Goal: Transaction & Acquisition: Obtain resource

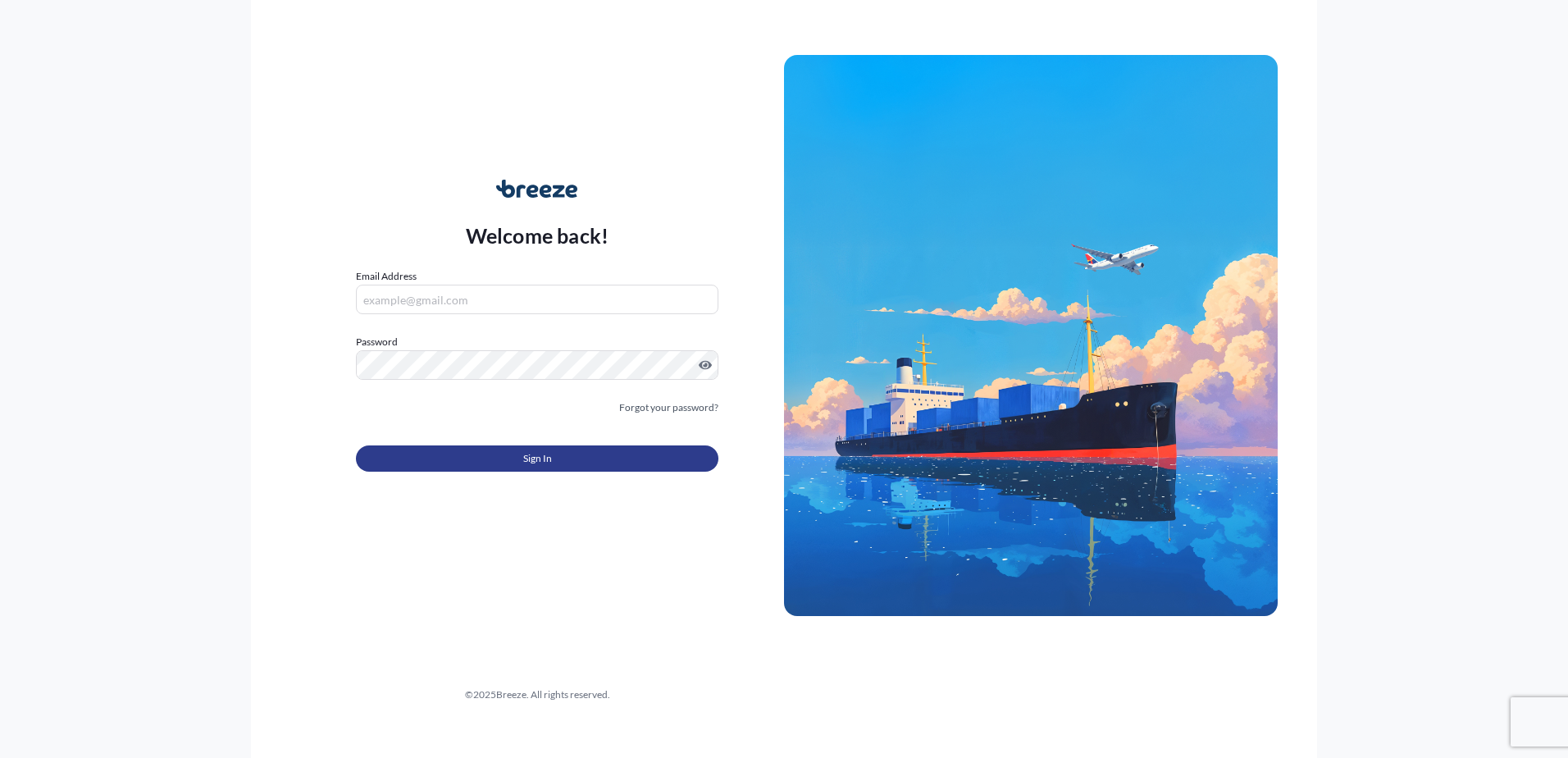
type input "[PERSON_NAME][EMAIL_ADDRESS][PERSON_NAME][DOMAIN_NAME]"
click at [537, 468] on button "Sign In" at bounding box center [537, 458] width 363 height 26
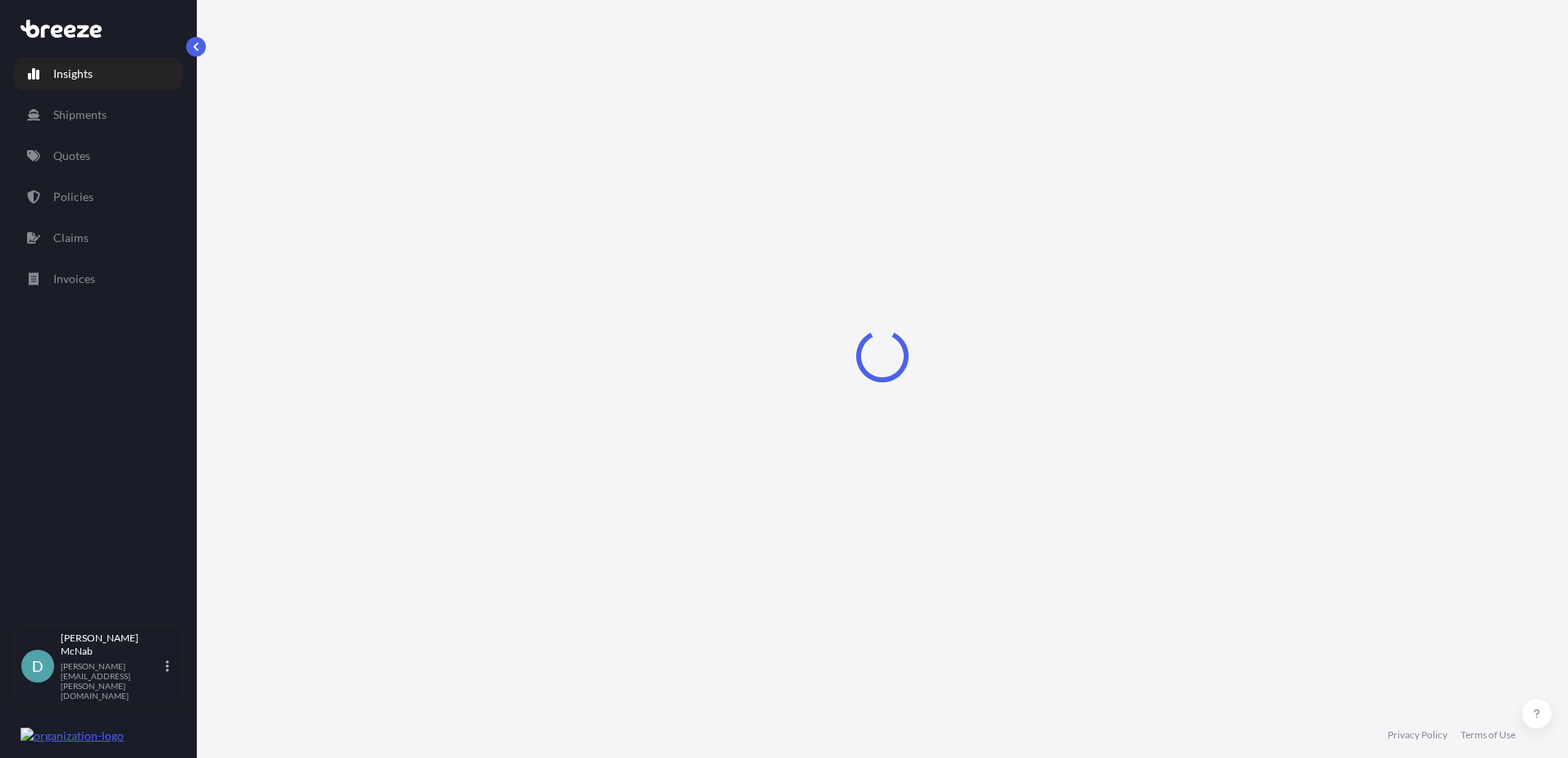
select select "2025"
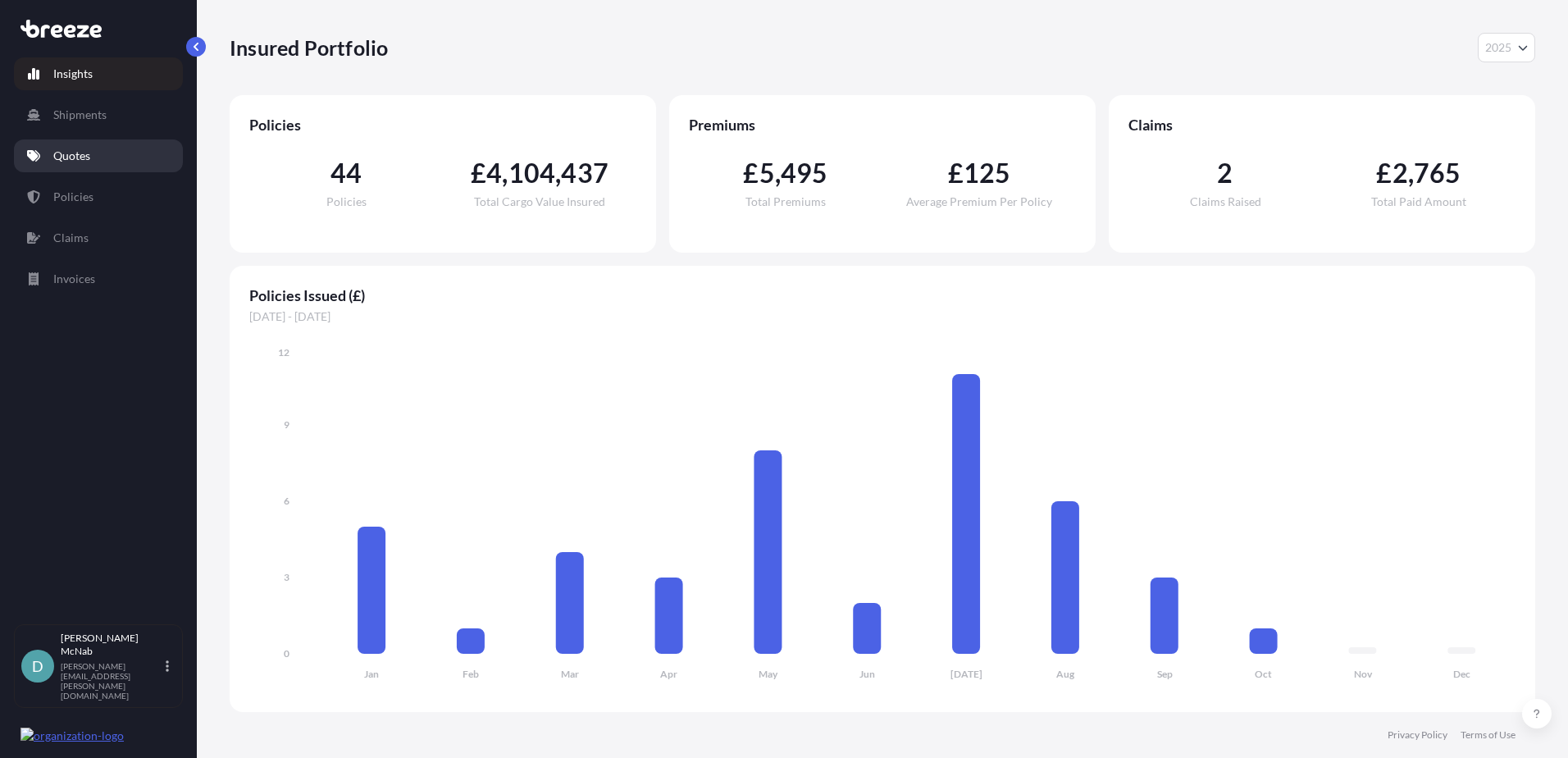
click at [87, 158] on p "Quotes" at bounding box center [72, 156] width 37 height 17
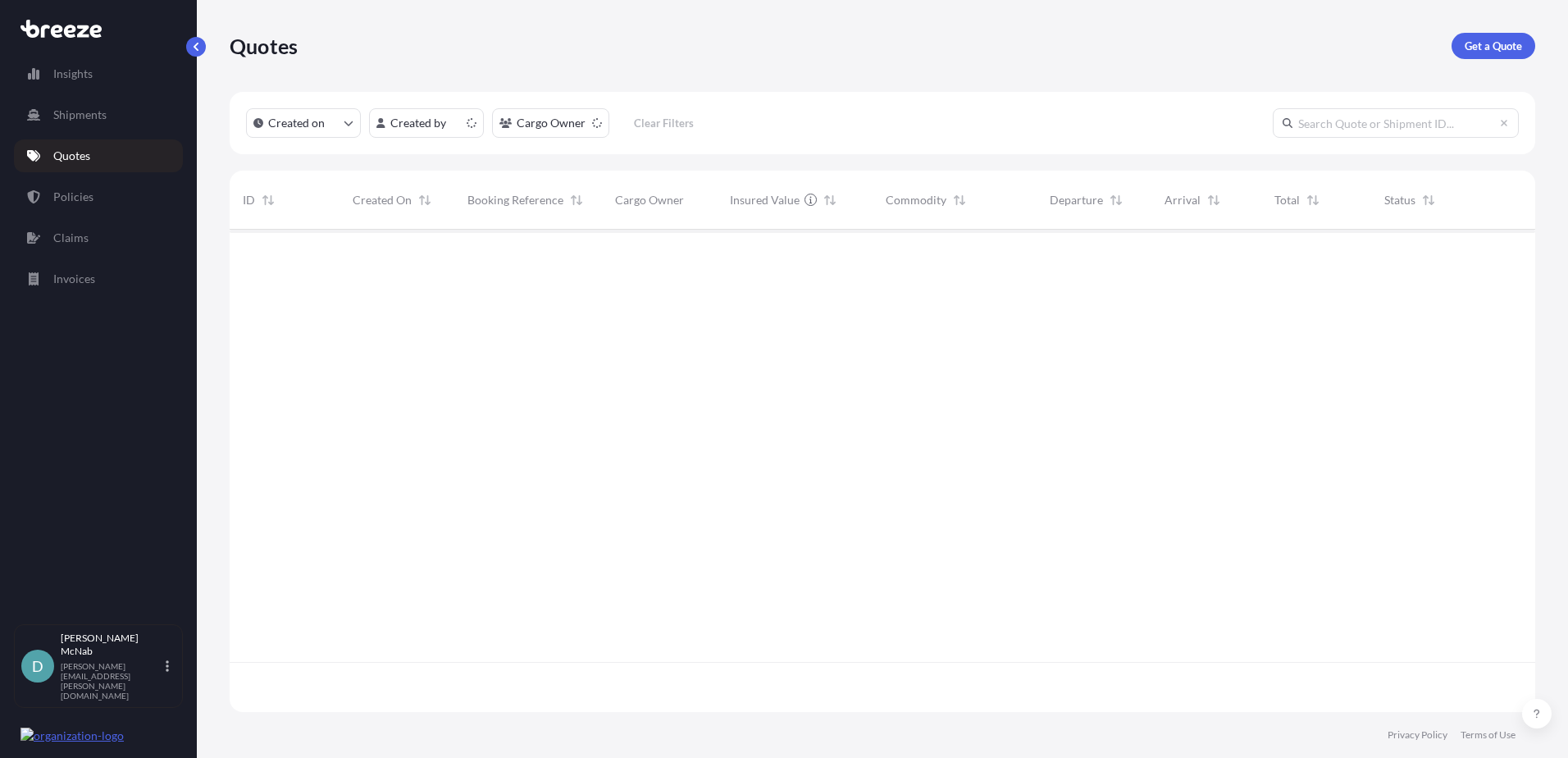
scroll to position [479, 1293]
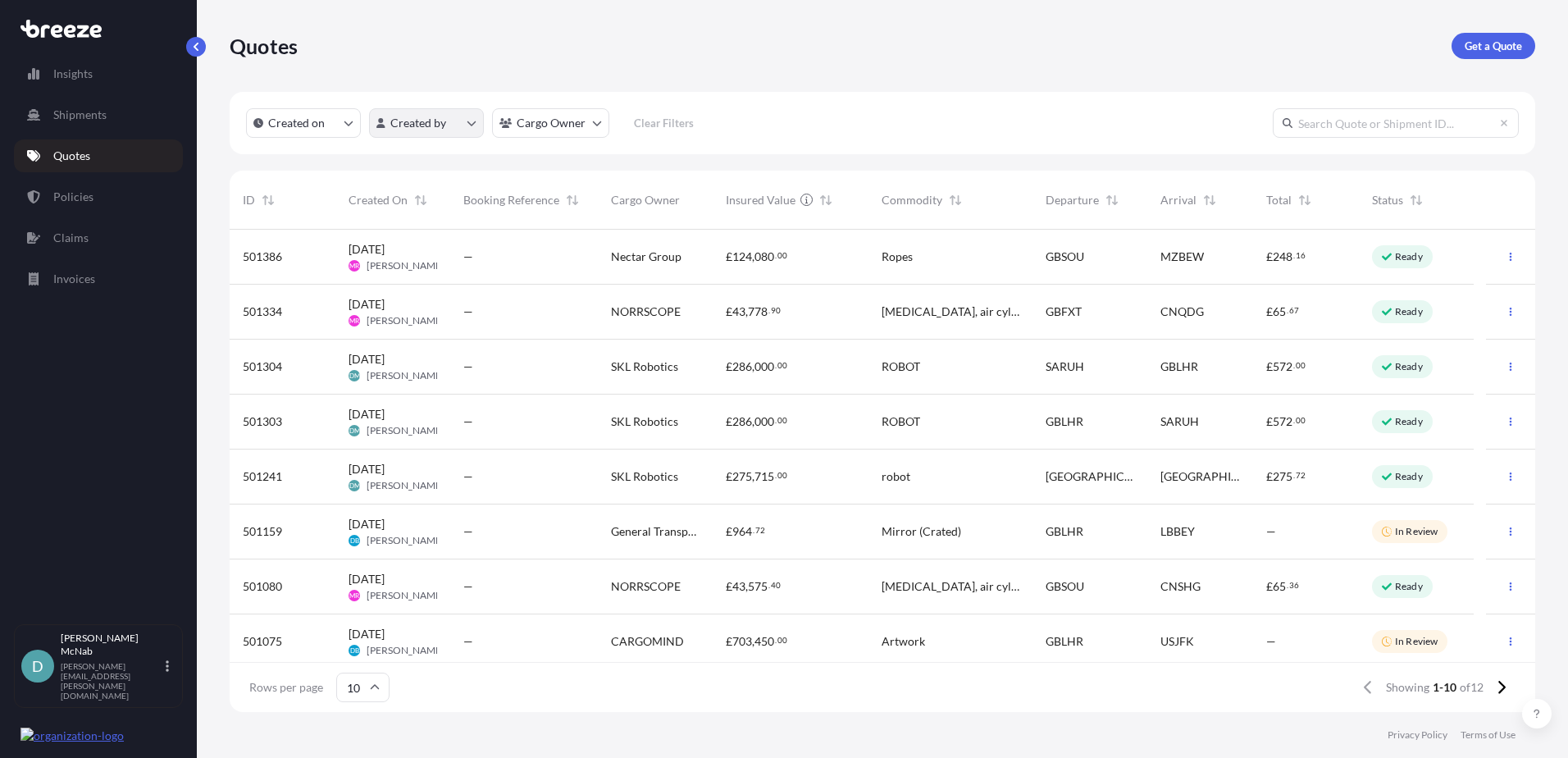
click at [472, 123] on html "Insights Shipments Quotes Policies Claims Invoices D [PERSON_NAME] [PERSON_NAME…" at bounding box center [784, 379] width 1568 height 758
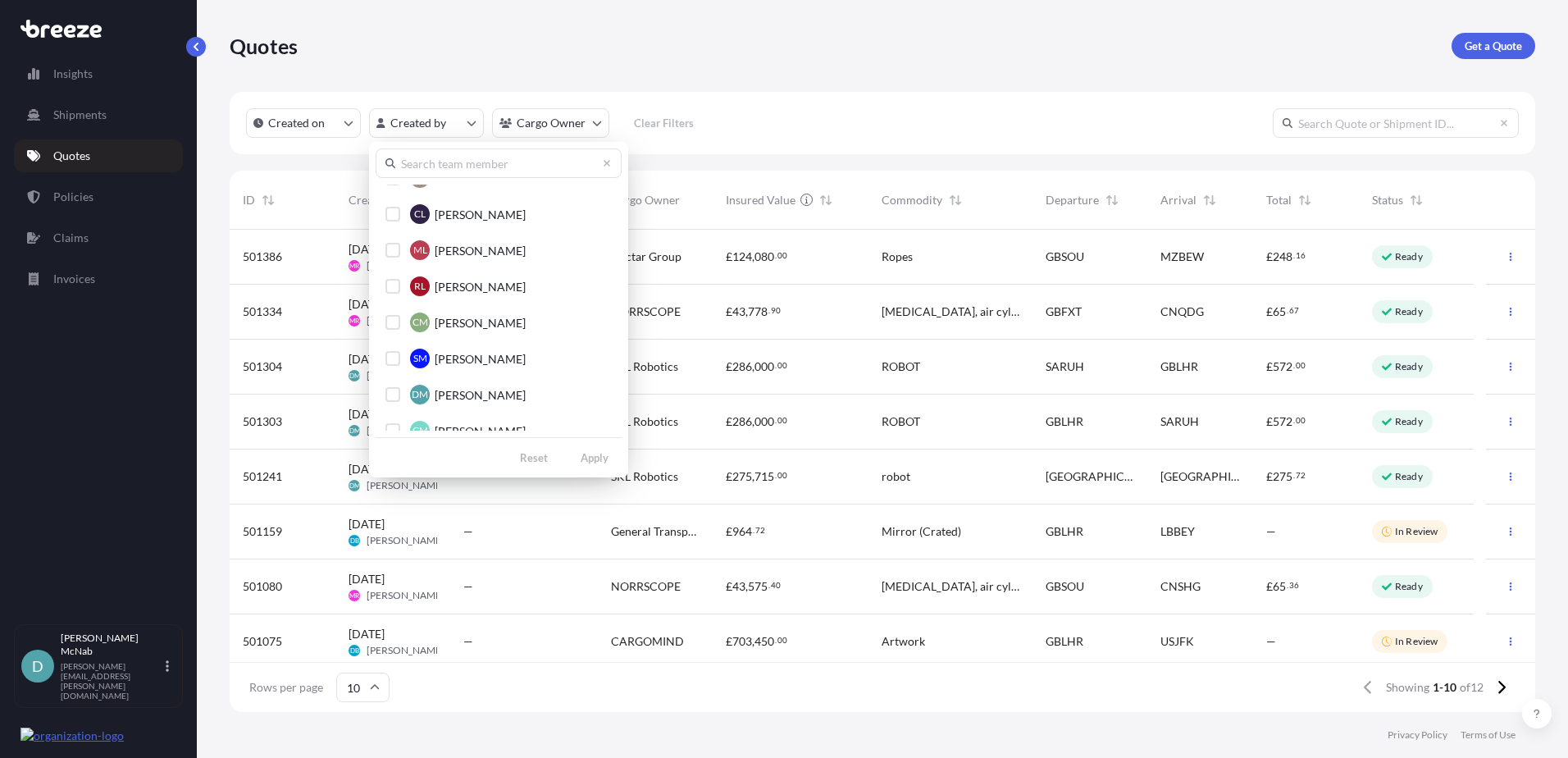
scroll to position [574, 0]
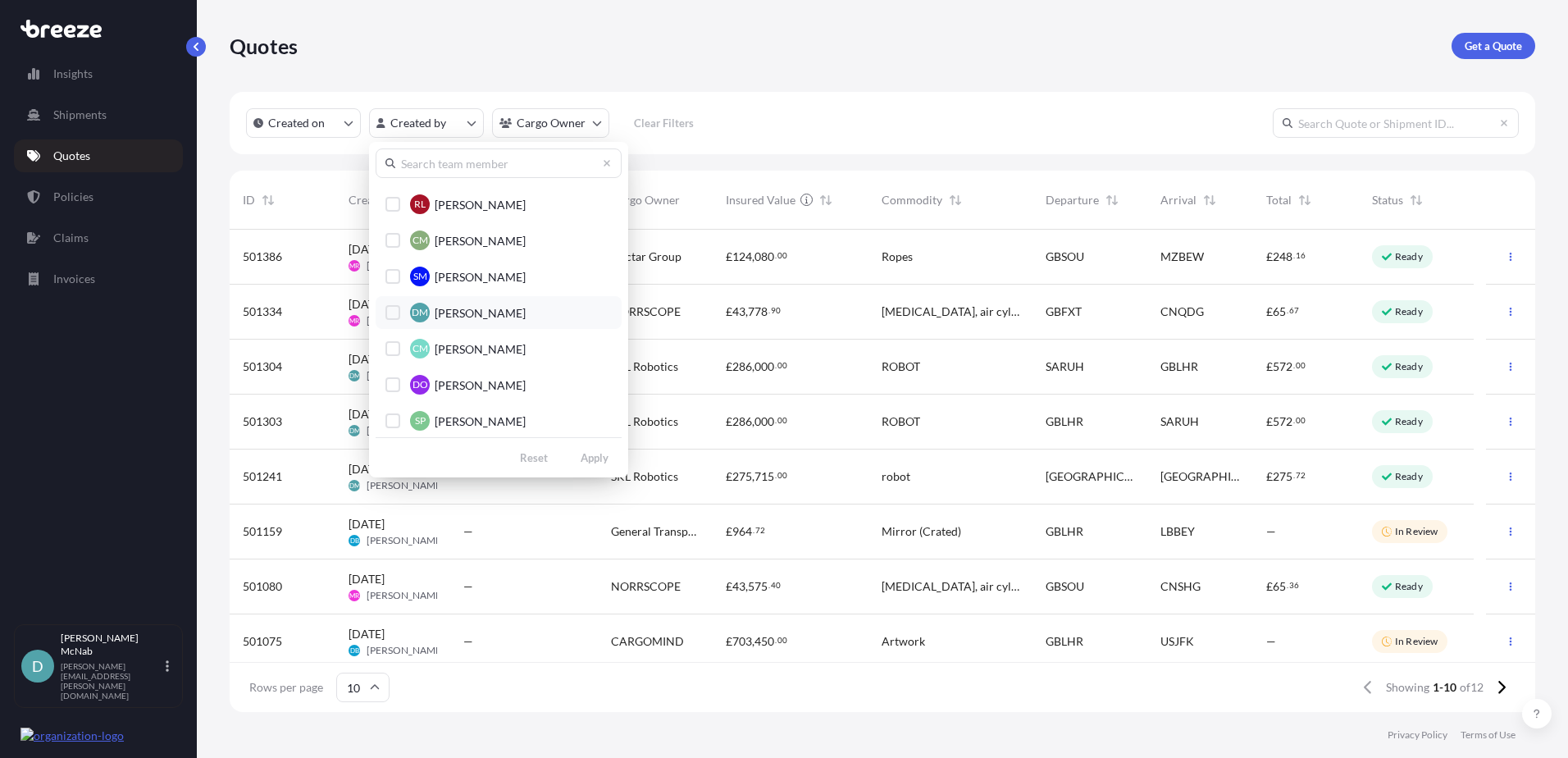
click at [496, 308] on span "[PERSON_NAME]" at bounding box center [480, 313] width 91 height 17
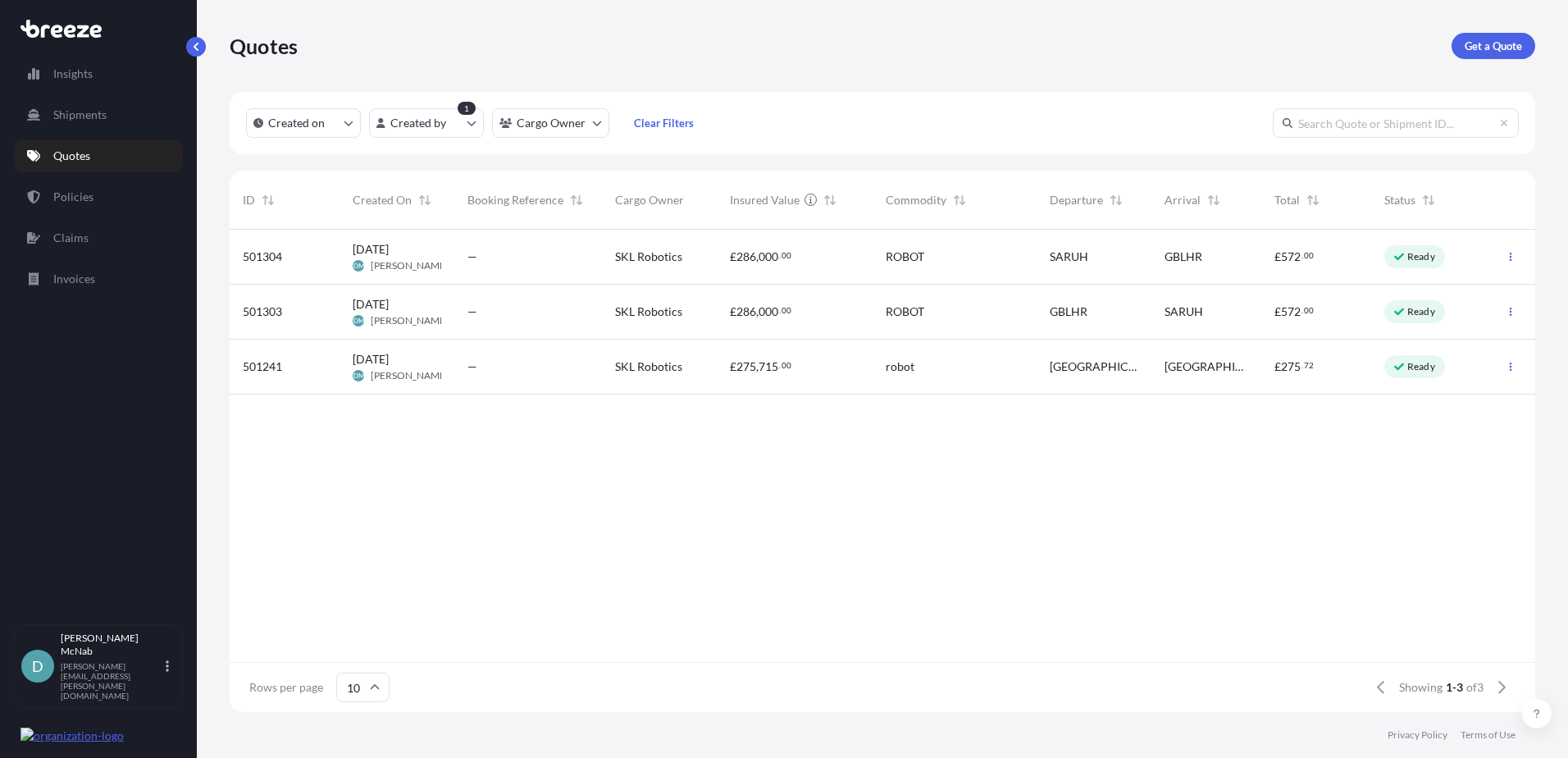
click at [1049, 370] on div "[GEOGRAPHIC_DATA]" at bounding box center [1093, 367] width 115 height 55
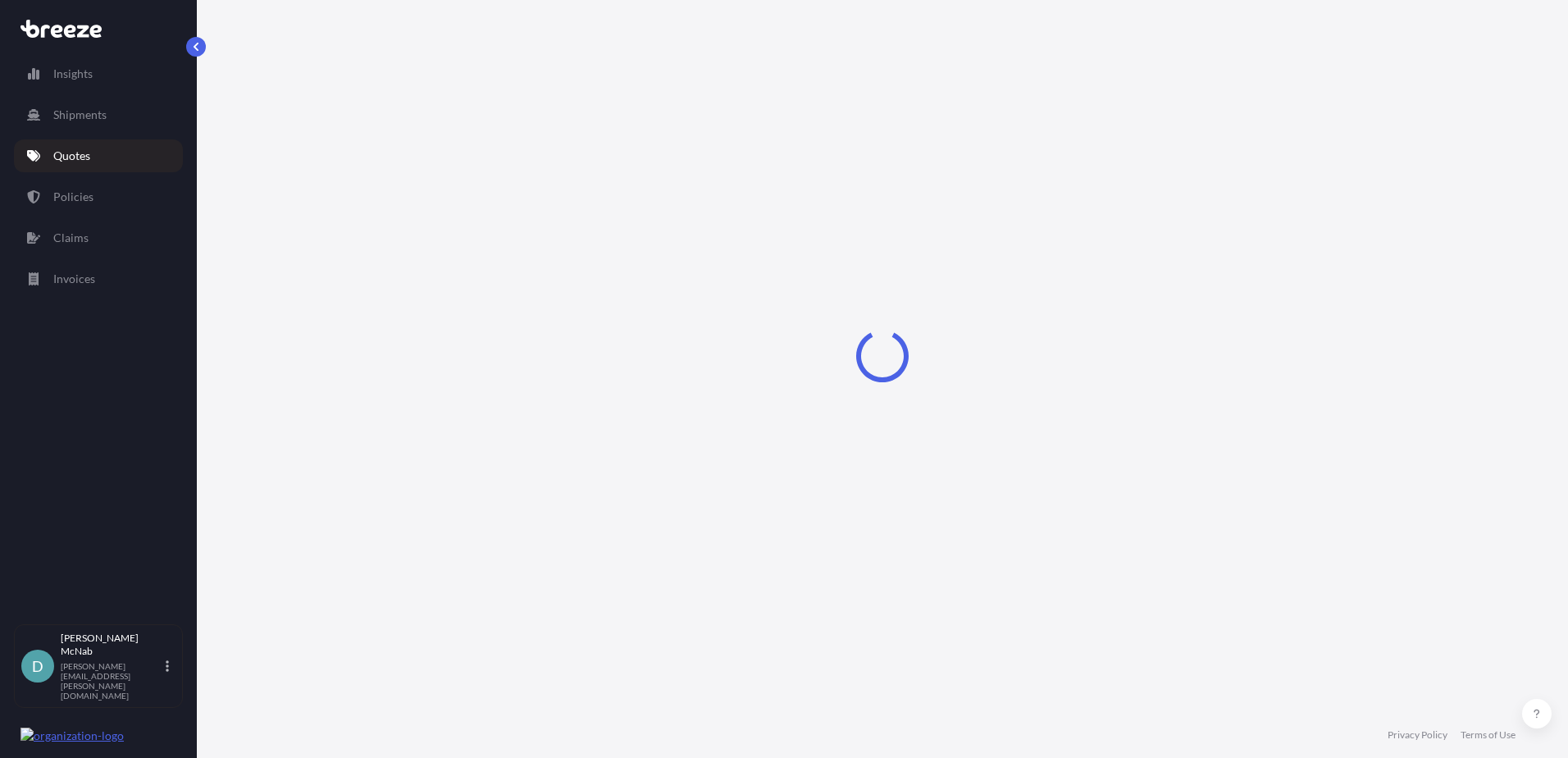
select select "Road"
select select "2"
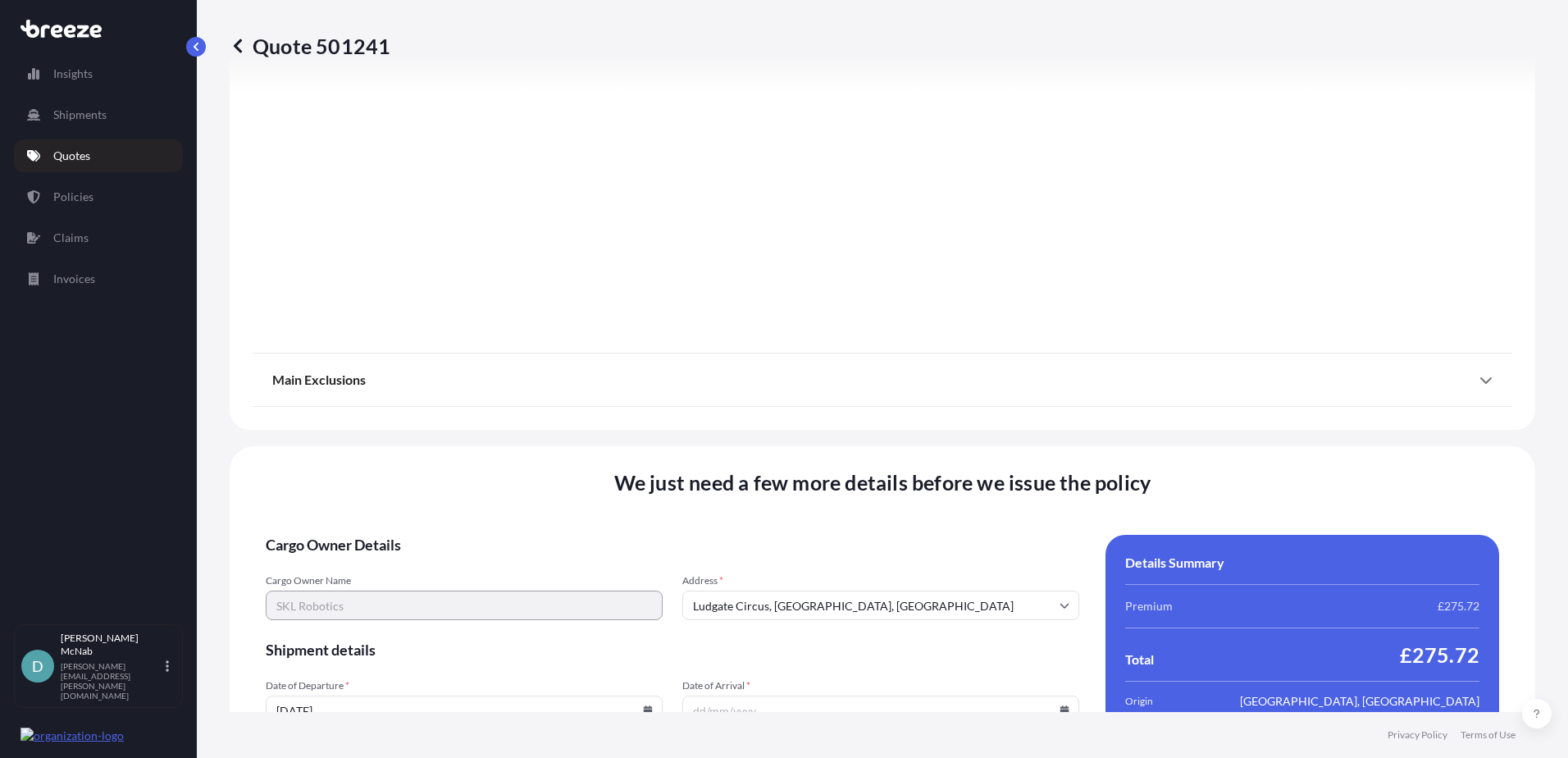
scroll to position [1844, 0]
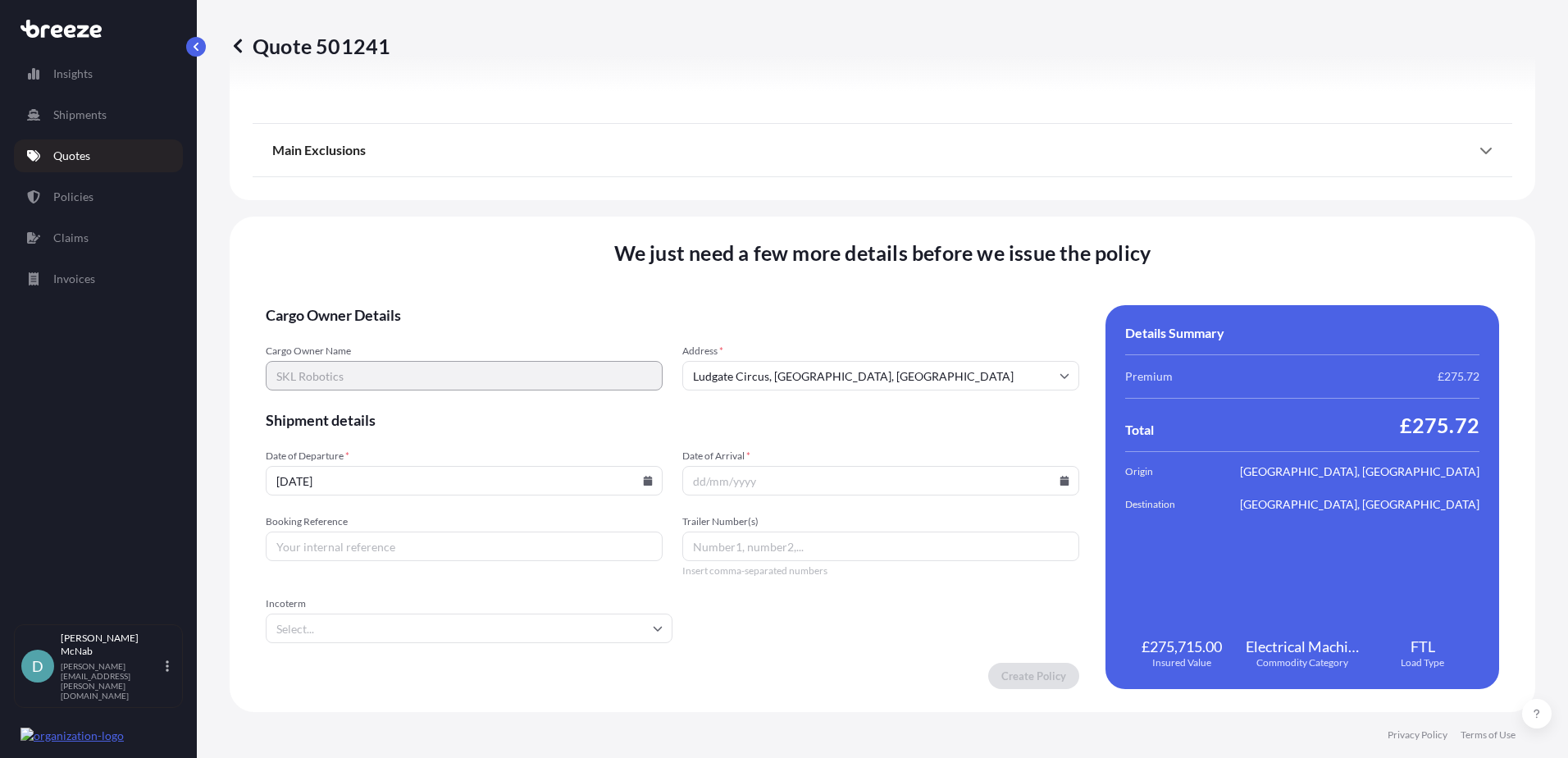
click at [1060, 480] on icon at bounding box center [1064, 480] width 9 height 10
click at [753, 362] on button "20" at bounding box center [760, 359] width 26 height 26
type input "[DATE]"
click at [357, 549] on input "Booking Reference" at bounding box center [464, 546] width 397 height 29
type input "SLHR00092217"
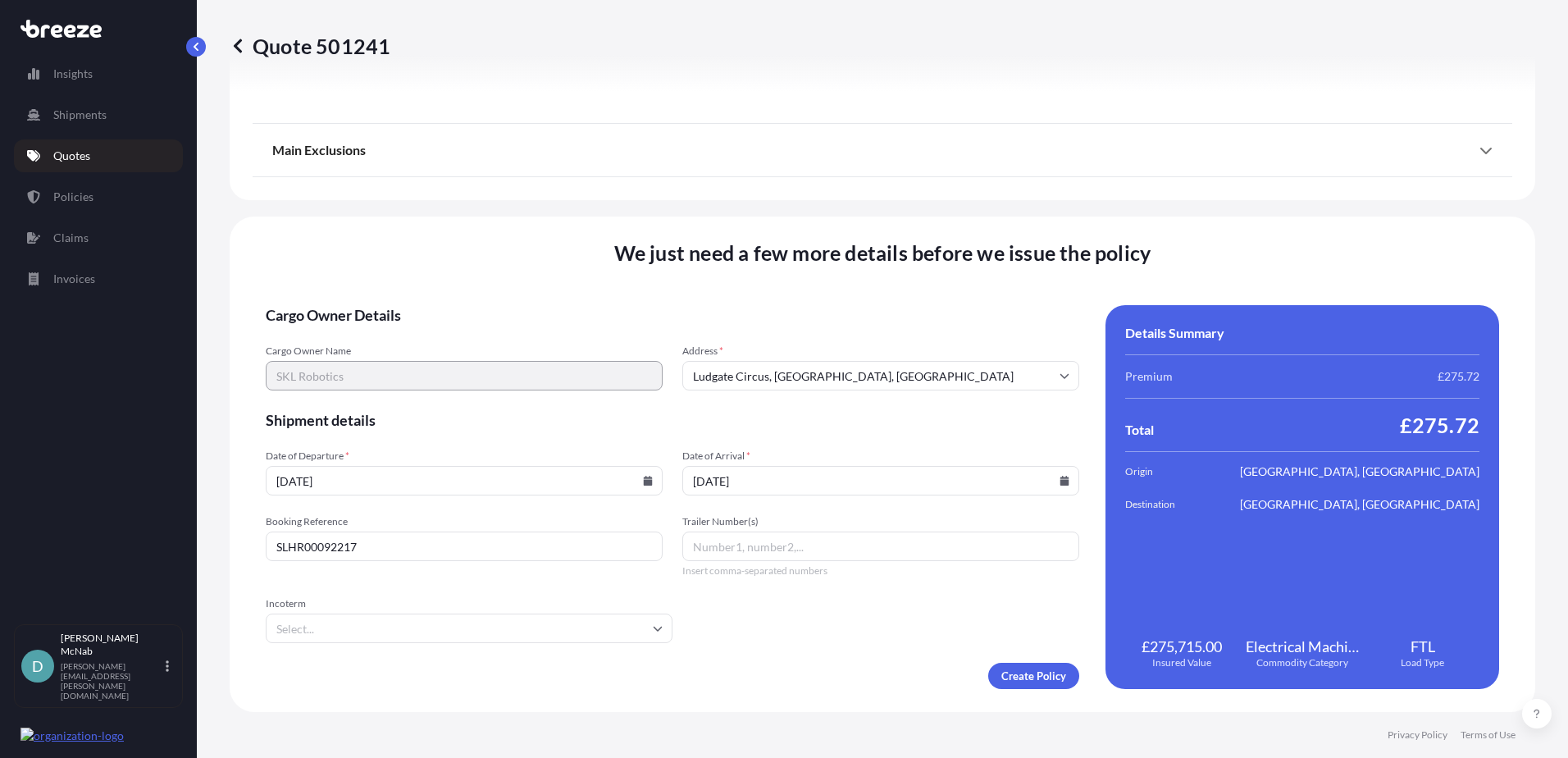
click at [688, 637] on form "Cargo Owner Details Cargo Owner Name SKL Robotics Address * [GEOGRAPHIC_DATA] S…" at bounding box center [673, 496] width 814 height 383
click at [599, 625] on input "Incoterm" at bounding box center [469, 628] width 407 height 29
click at [812, 629] on form "Cargo Owner Details Cargo Owner Name SKL Robotics Address * [GEOGRAPHIC_DATA] S…" at bounding box center [673, 496] width 814 height 383
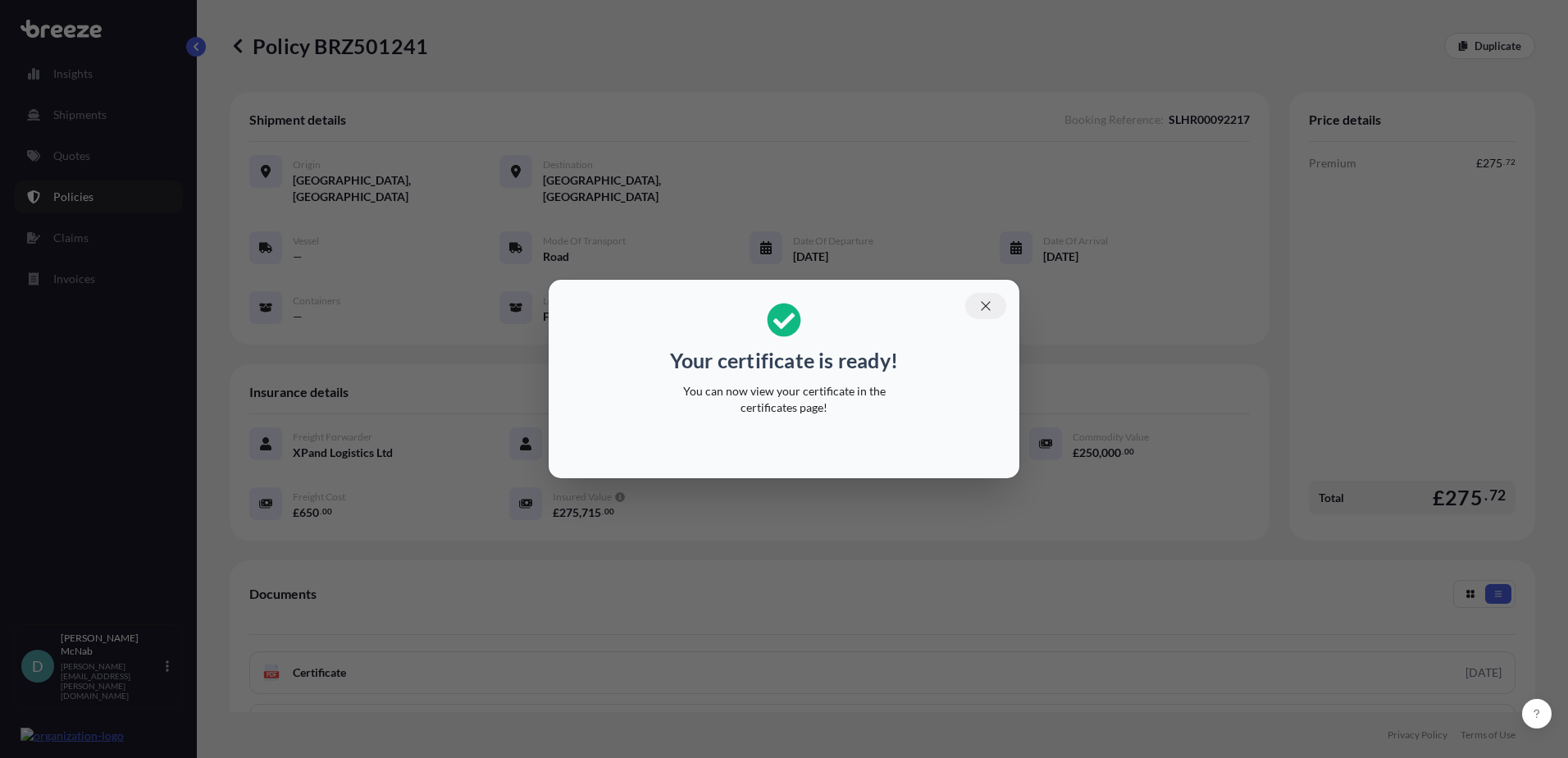
click at [982, 303] on icon "button" at bounding box center [986, 305] width 15 height 15
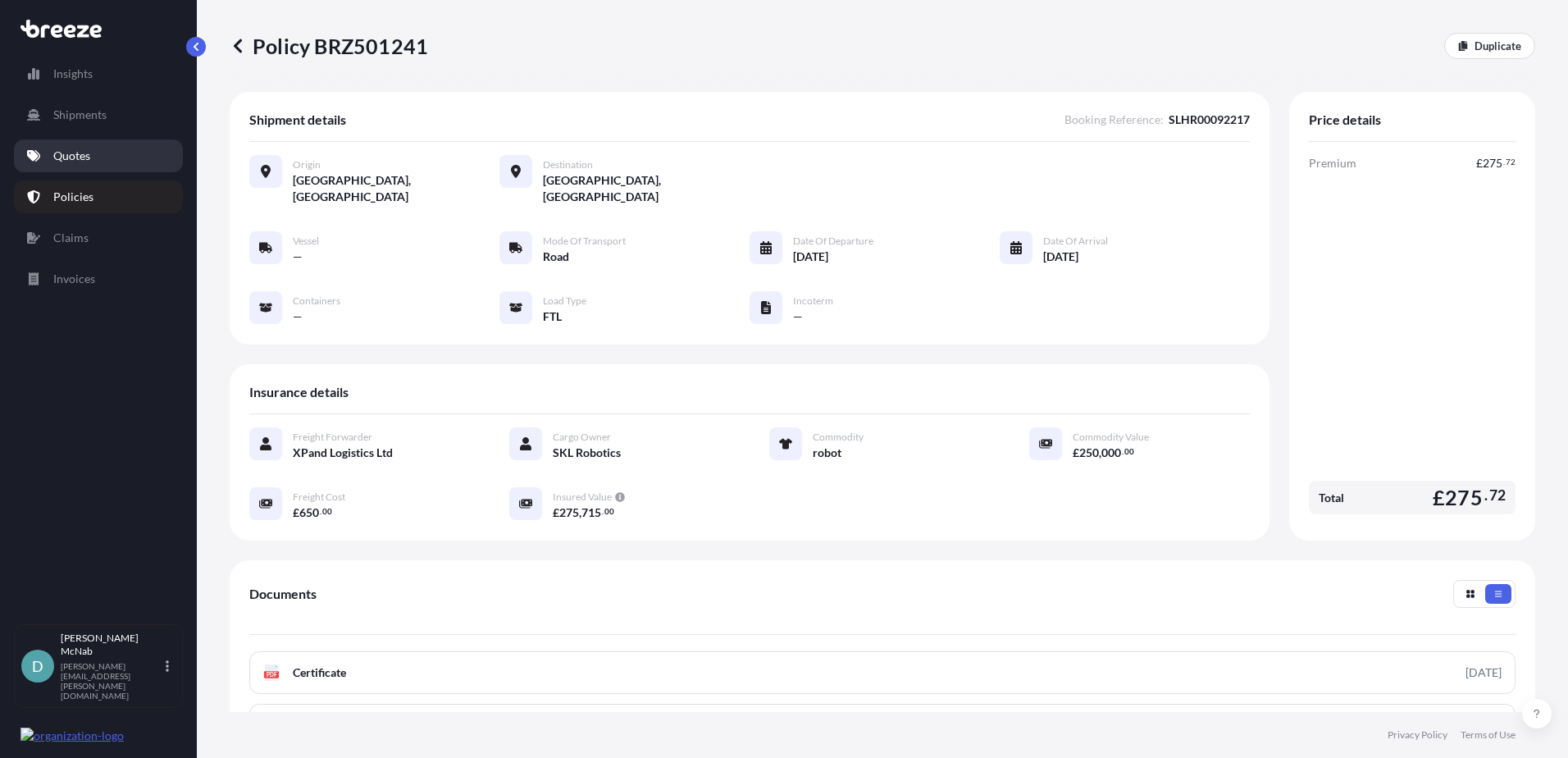
click at [57, 160] on p "Quotes" at bounding box center [72, 156] width 37 height 17
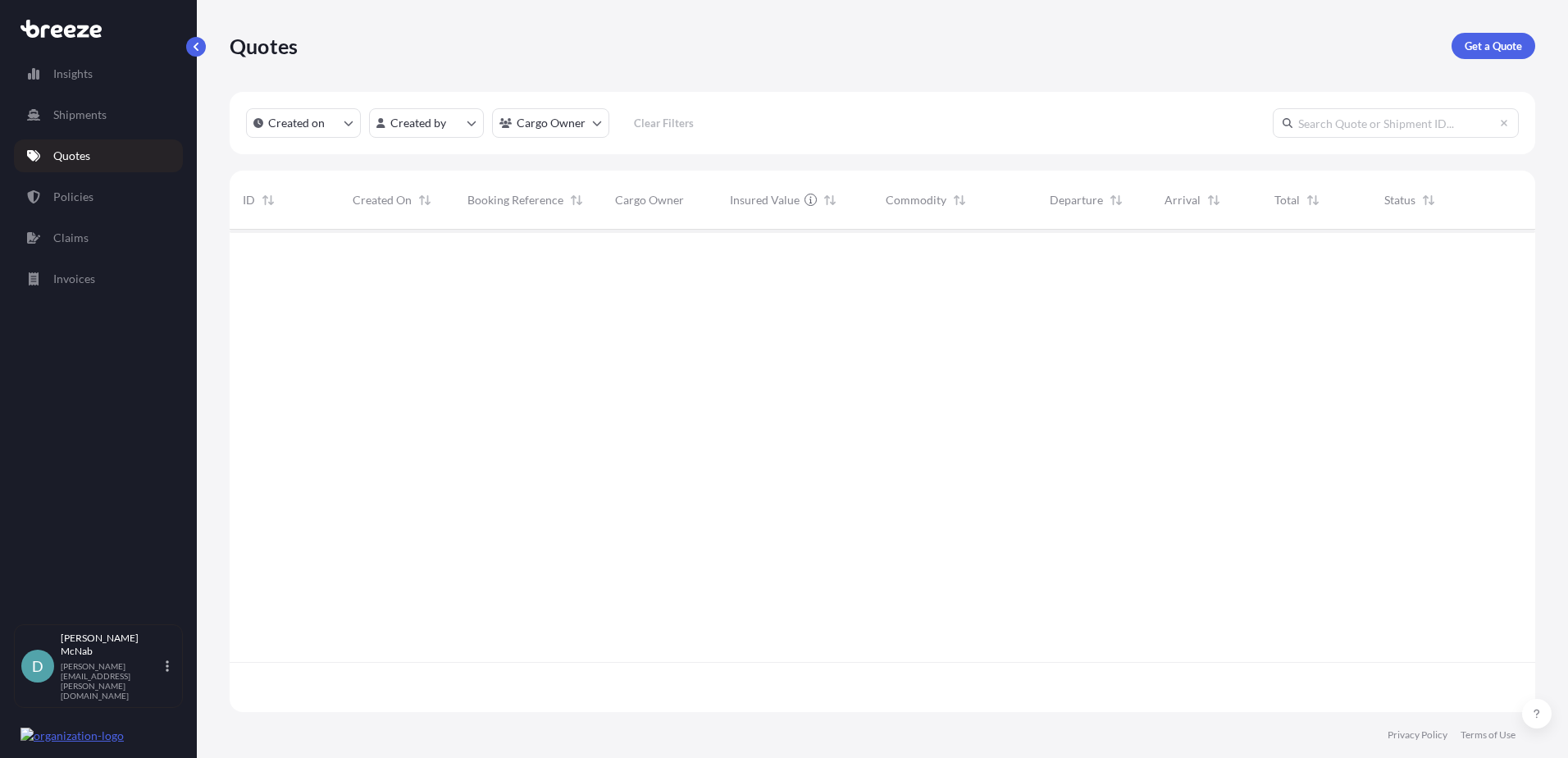
scroll to position [479, 1293]
click at [72, 198] on p "Policies" at bounding box center [73, 196] width 40 height 17
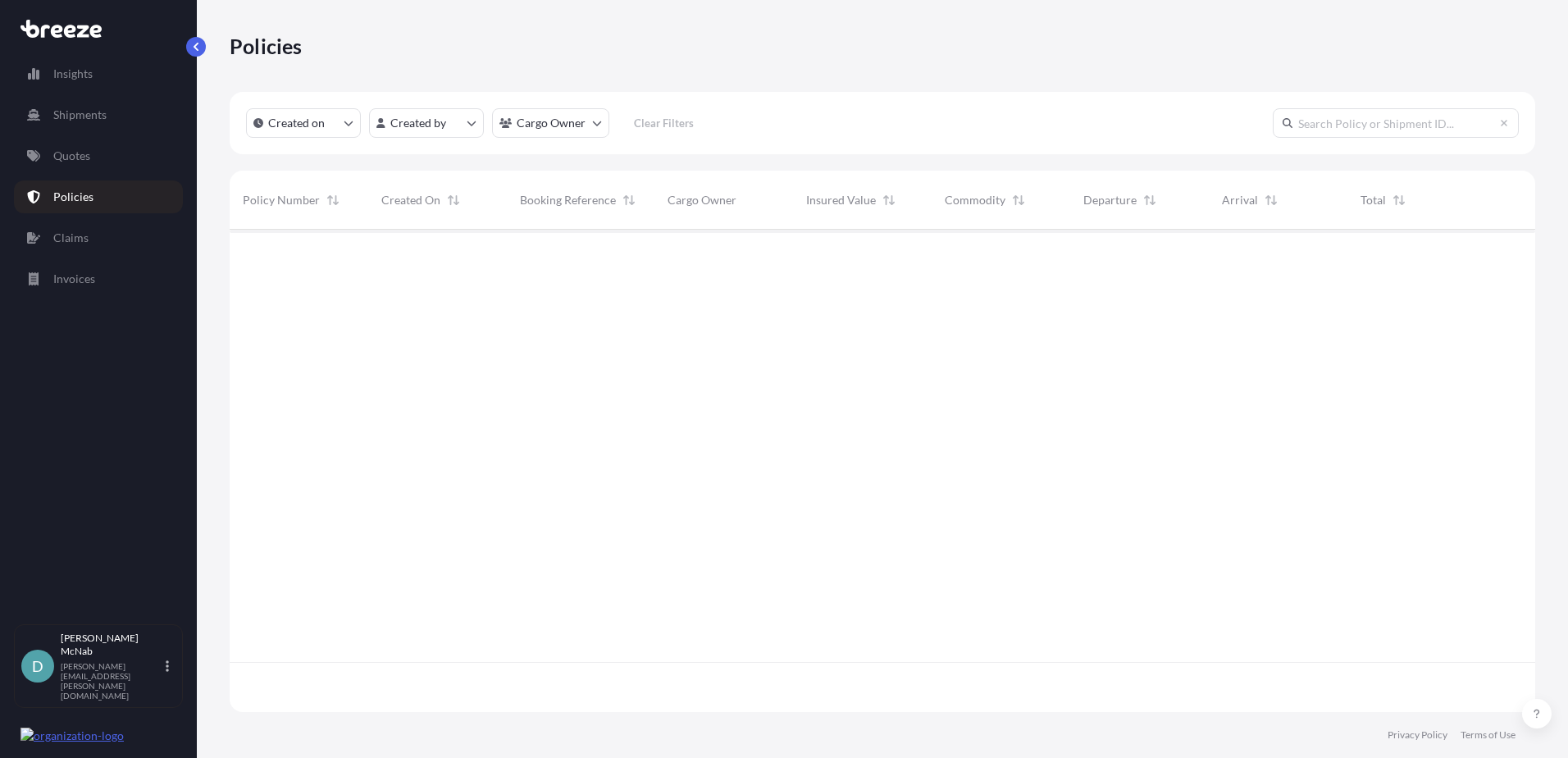
scroll to position [479, 1293]
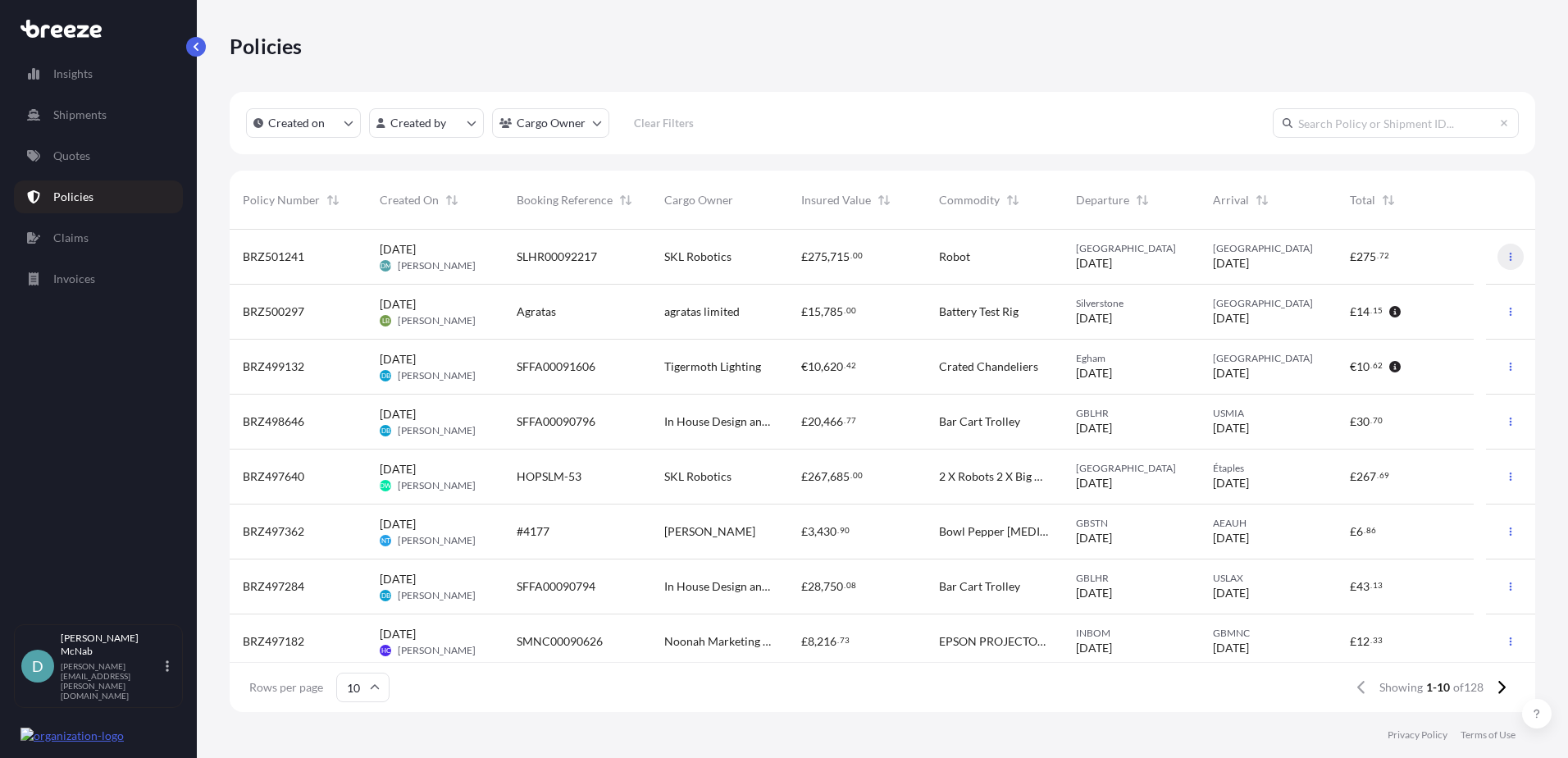
click at [1497, 250] on button "button" at bounding box center [1510, 256] width 26 height 26
click at [1416, 292] on p "Download certificate" at bounding box center [1421, 289] width 108 height 17
click at [1413, 265] on p "Duplicate quote" at bounding box center [1408, 260] width 82 height 17
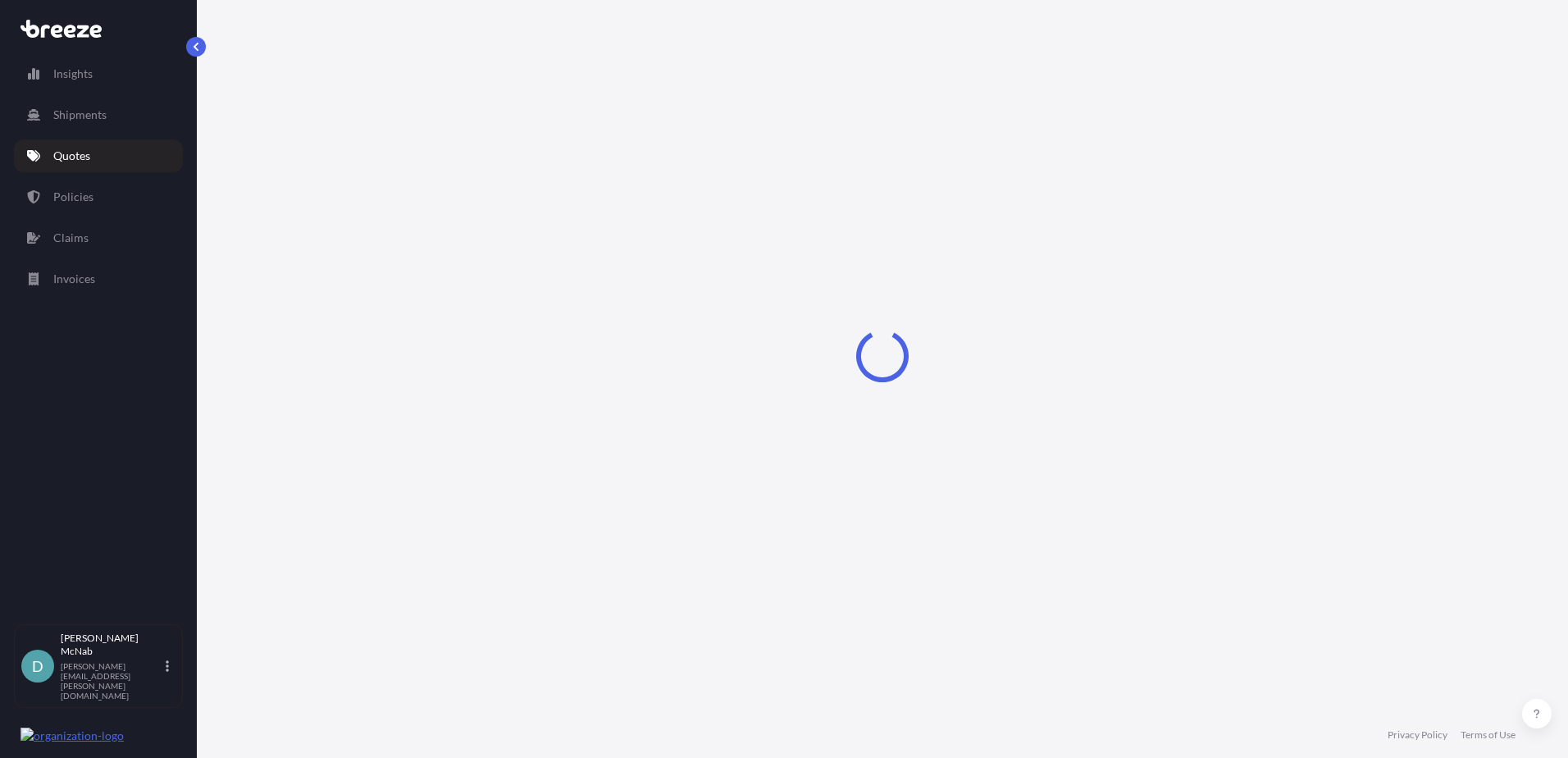
select select "Road"
select select "2"
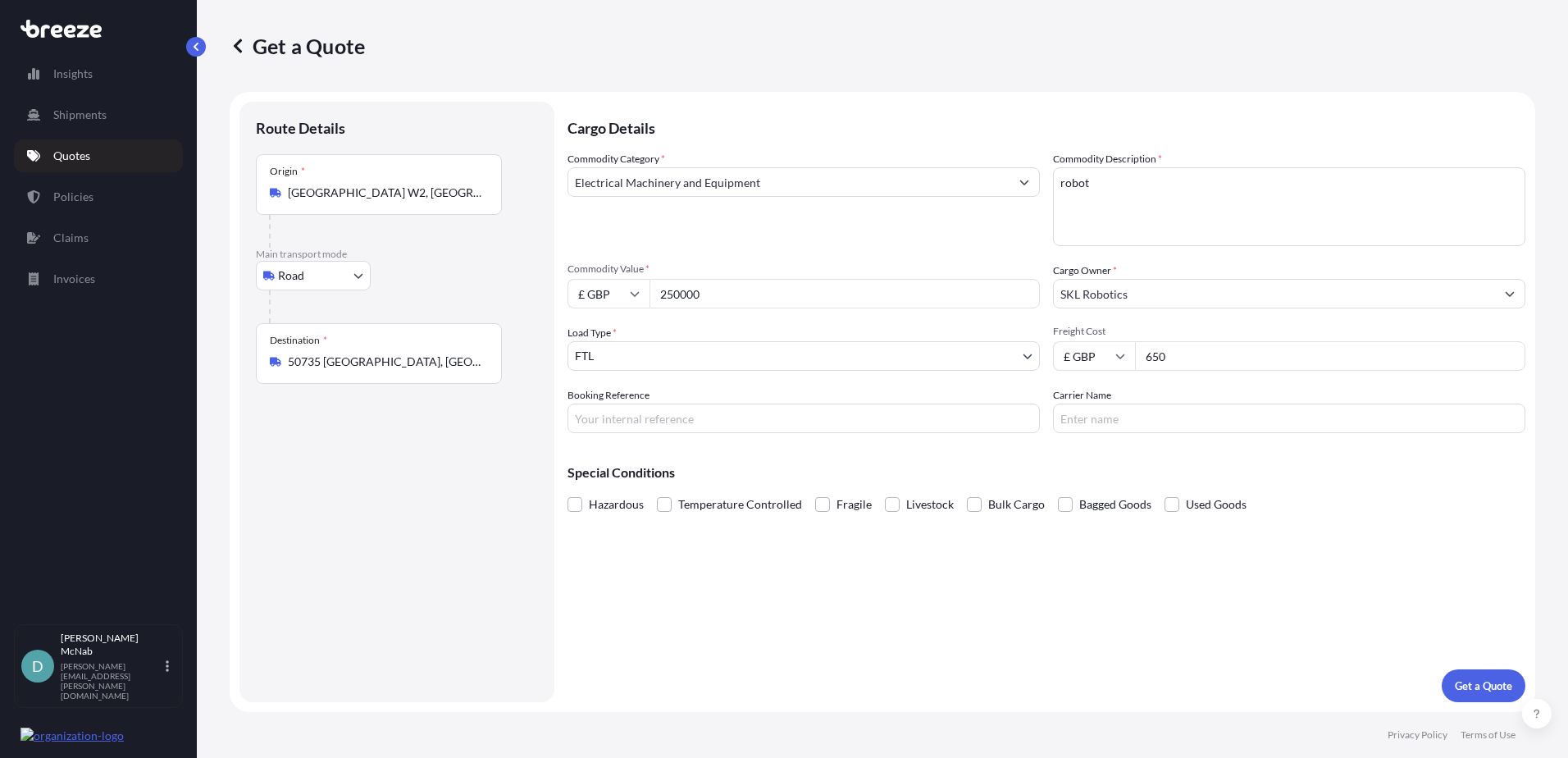
click at [343, 199] on input "[GEOGRAPHIC_DATA] W2, [GEOGRAPHIC_DATA]" at bounding box center [384, 192] width 193 height 17
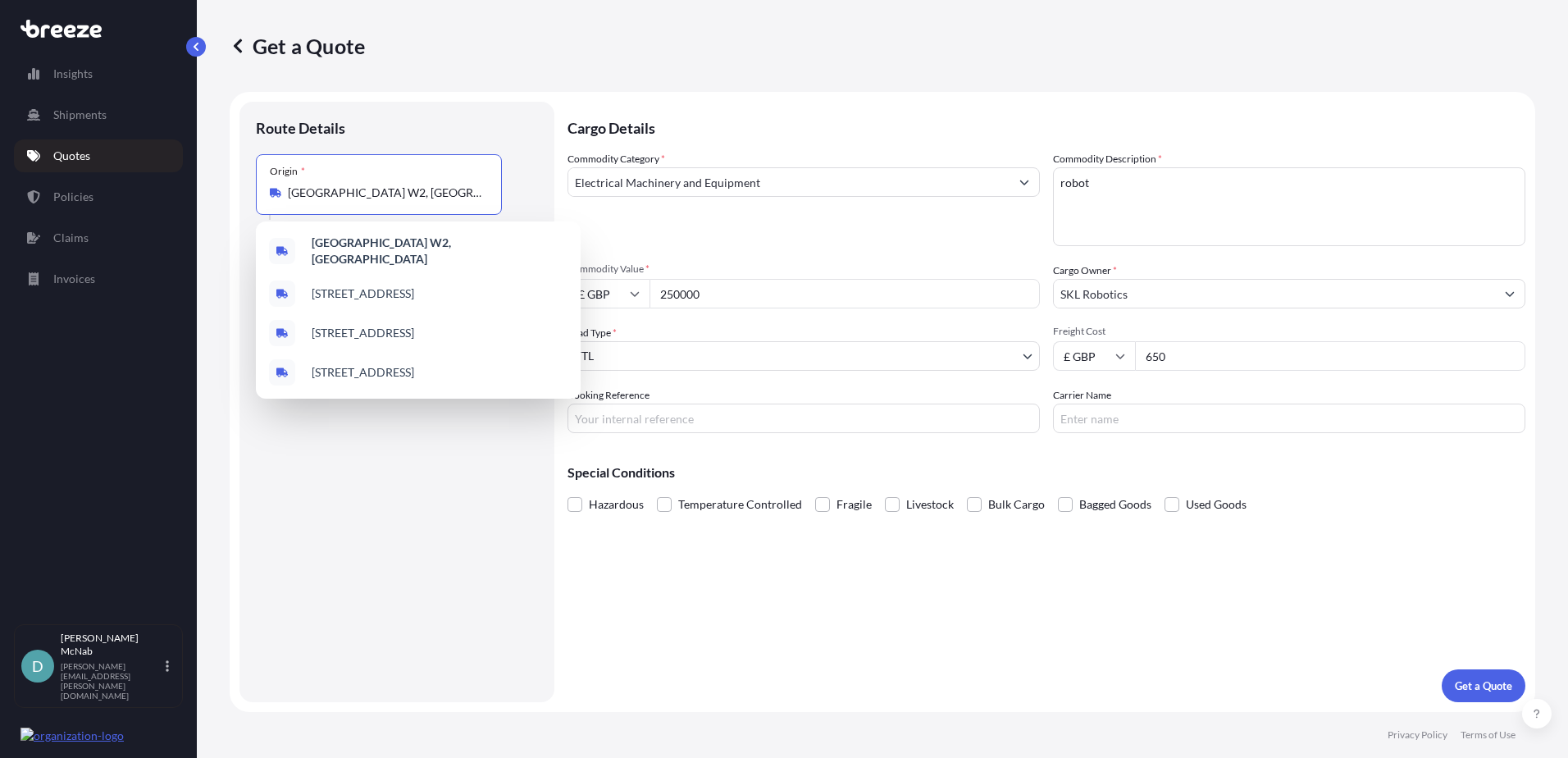
click at [381, 197] on input "[GEOGRAPHIC_DATA] W2, [GEOGRAPHIC_DATA]" at bounding box center [384, 192] width 193 height 17
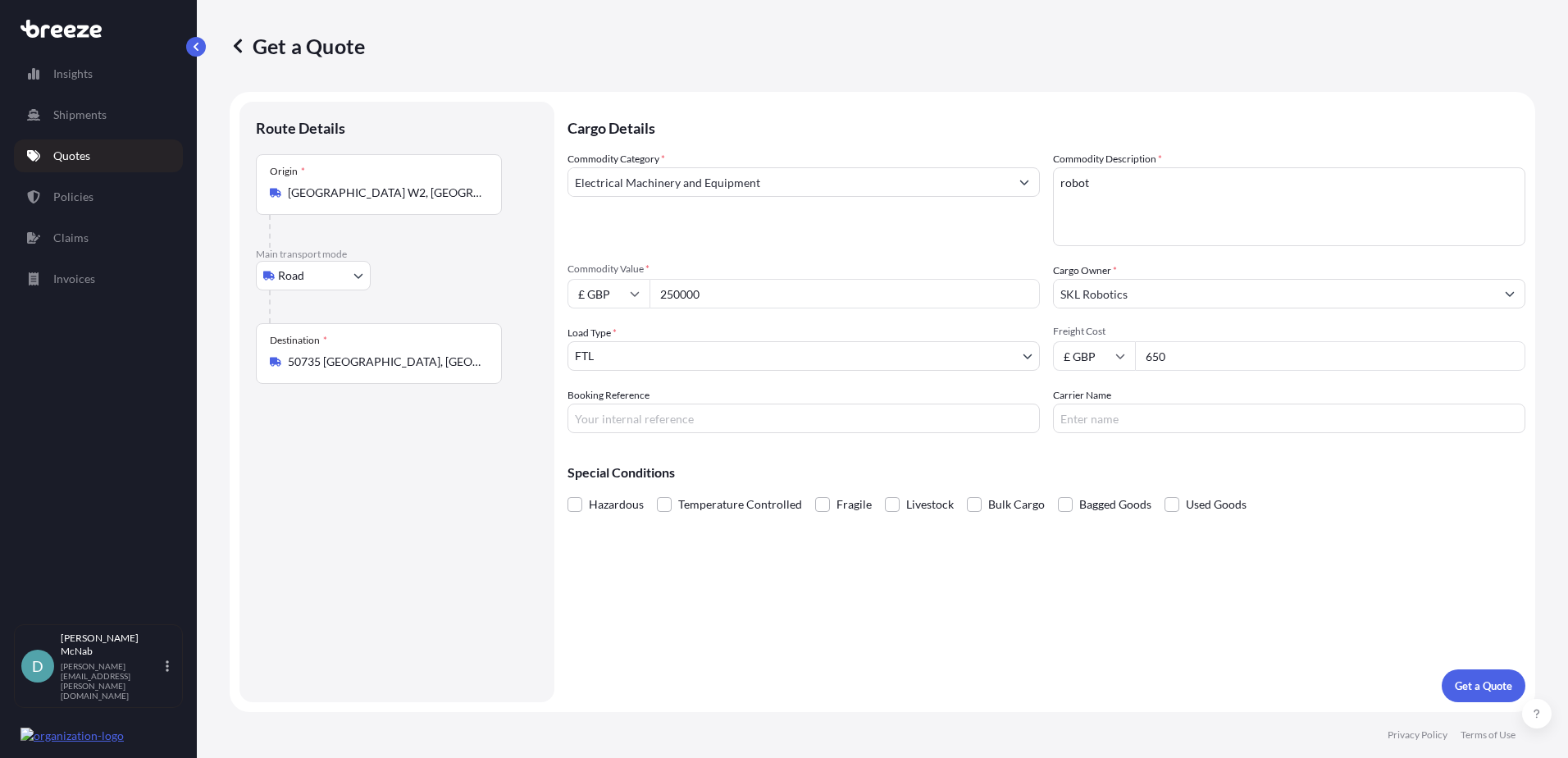
click at [429, 206] on div "Origin * [GEOGRAPHIC_DATA] W2, [GEOGRAPHIC_DATA]" at bounding box center [379, 184] width 246 height 61
click at [429, 201] on input "[GEOGRAPHIC_DATA] W2, [GEOGRAPHIC_DATA]" at bounding box center [384, 192] width 193 height 17
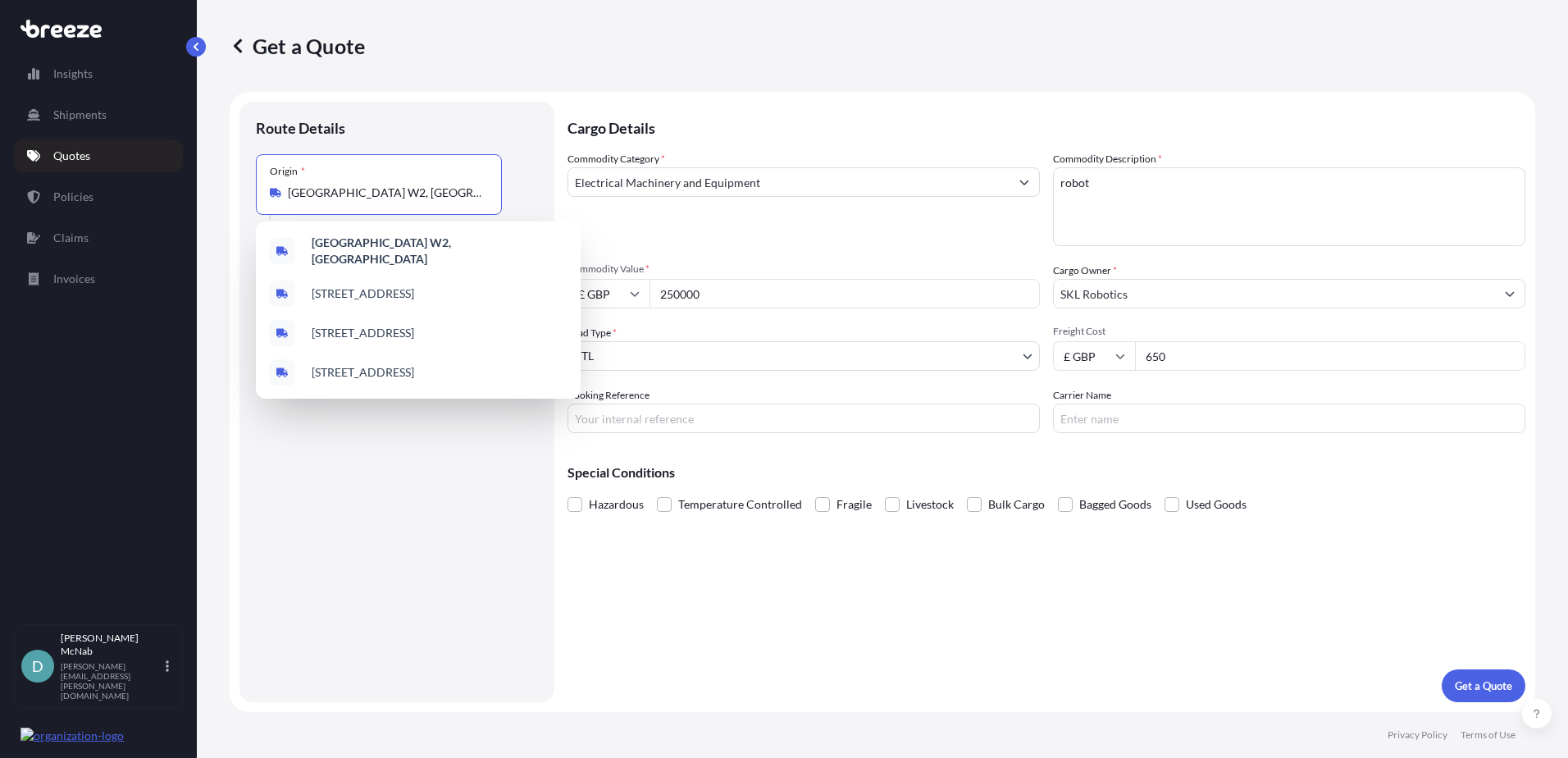
drag, startPoint x: 429, startPoint y: 199, endPoint x: 280, endPoint y: 197, distance: 149.0
click at [280, 197] on div "[GEOGRAPHIC_DATA] W2, [GEOGRAPHIC_DATA]" at bounding box center [379, 192] width 218 height 17
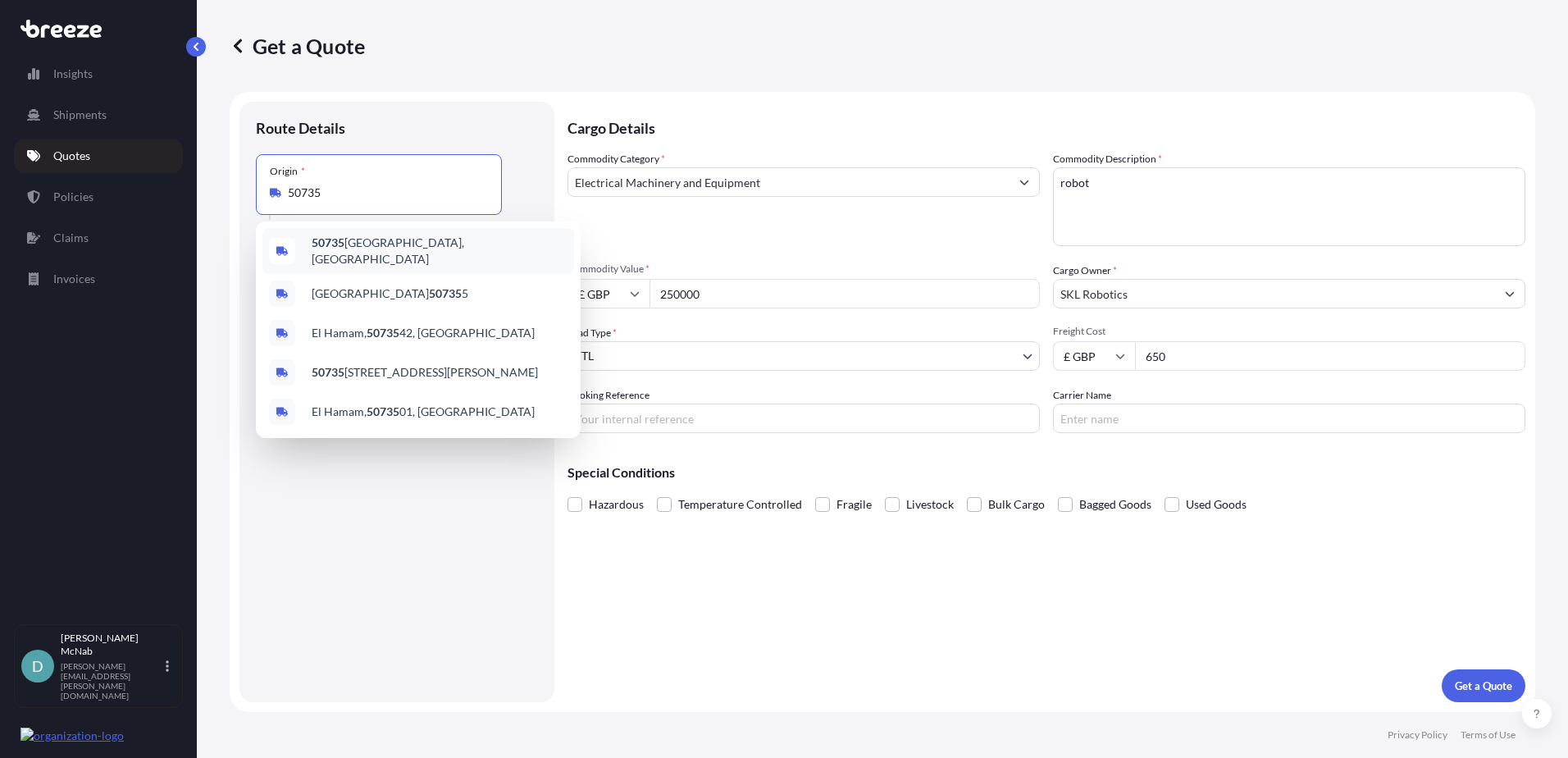
click at [409, 247] on span "50735 [GEOGRAPHIC_DATA], [GEOGRAPHIC_DATA]" at bounding box center [439, 250] width 256 height 32
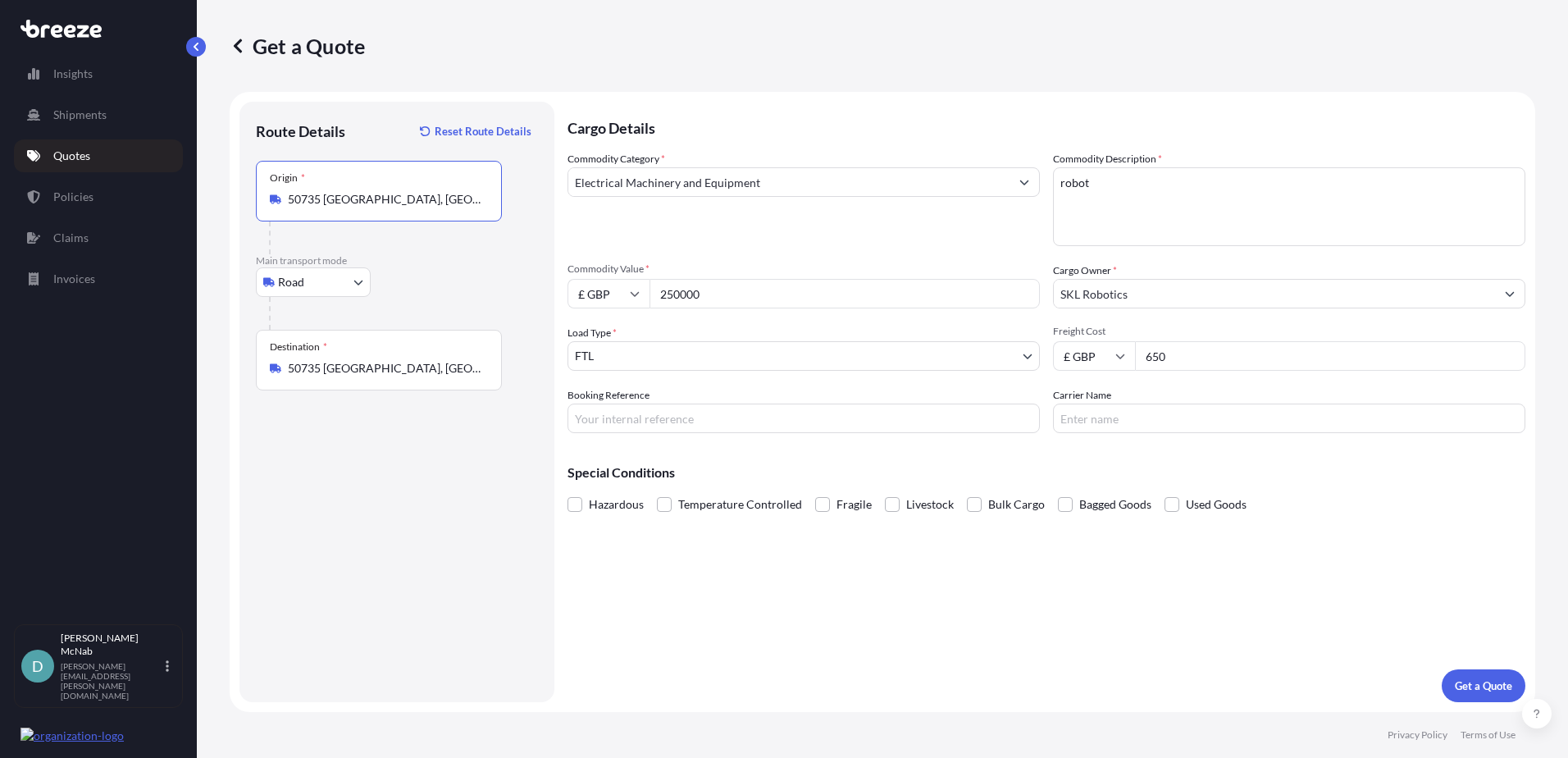
click at [412, 211] on div "Origin * 50735 [GEOGRAPHIC_DATA], [GEOGRAPHIC_DATA]" at bounding box center [379, 191] width 246 height 61
click at [412, 208] on input "50735 [GEOGRAPHIC_DATA], [GEOGRAPHIC_DATA]" at bounding box center [384, 199] width 193 height 17
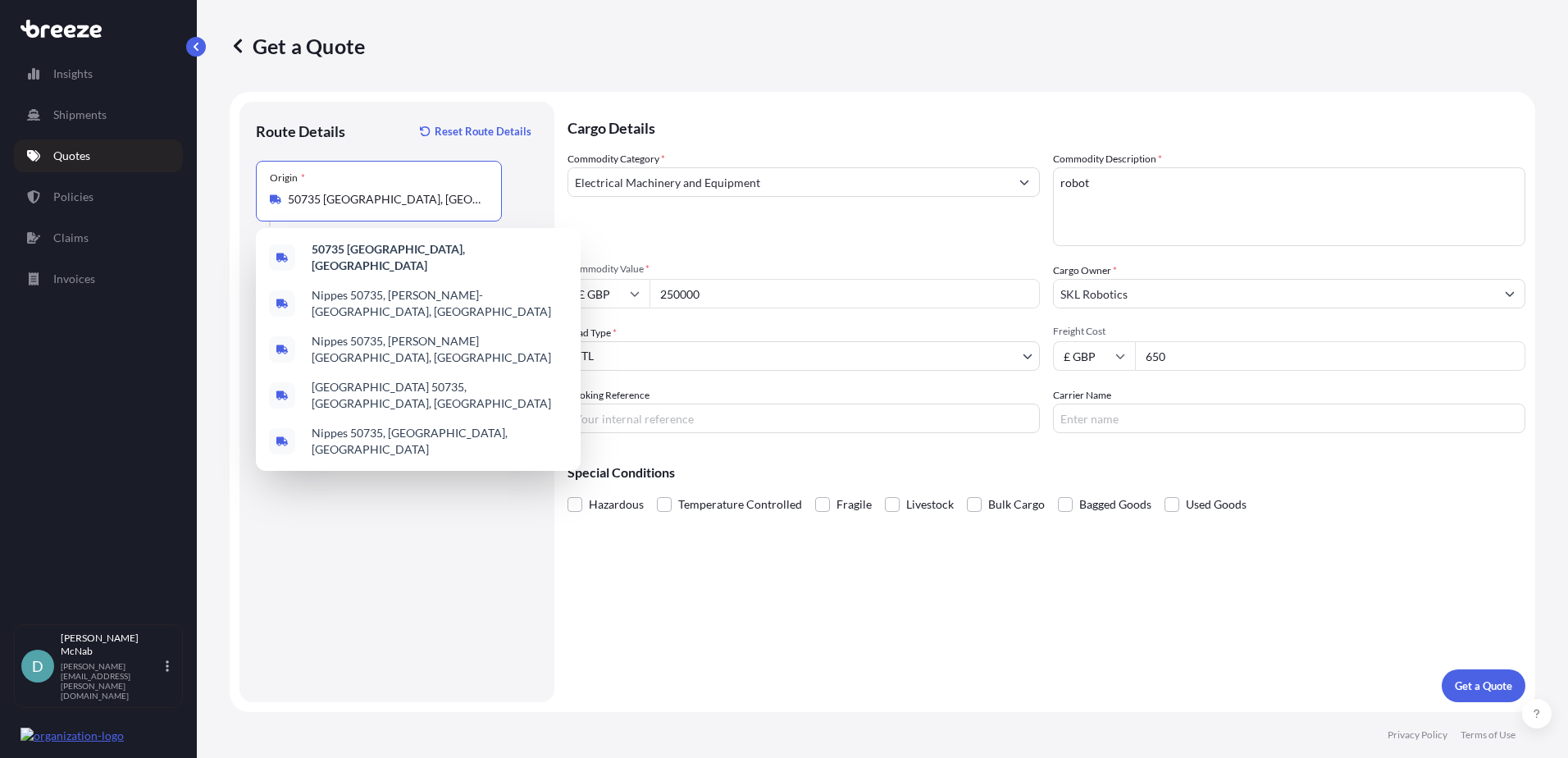
drag, startPoint x: 436, startPoint y: 204, endPoint x: 278, endPoint y: 205, distance: 158.0
click at [278, 205] on div "50735 [GEOGRAPHIC_DATA], [GEOGRAPHIC_DATA]" at bounding box center [379, 199] width 218 height 17
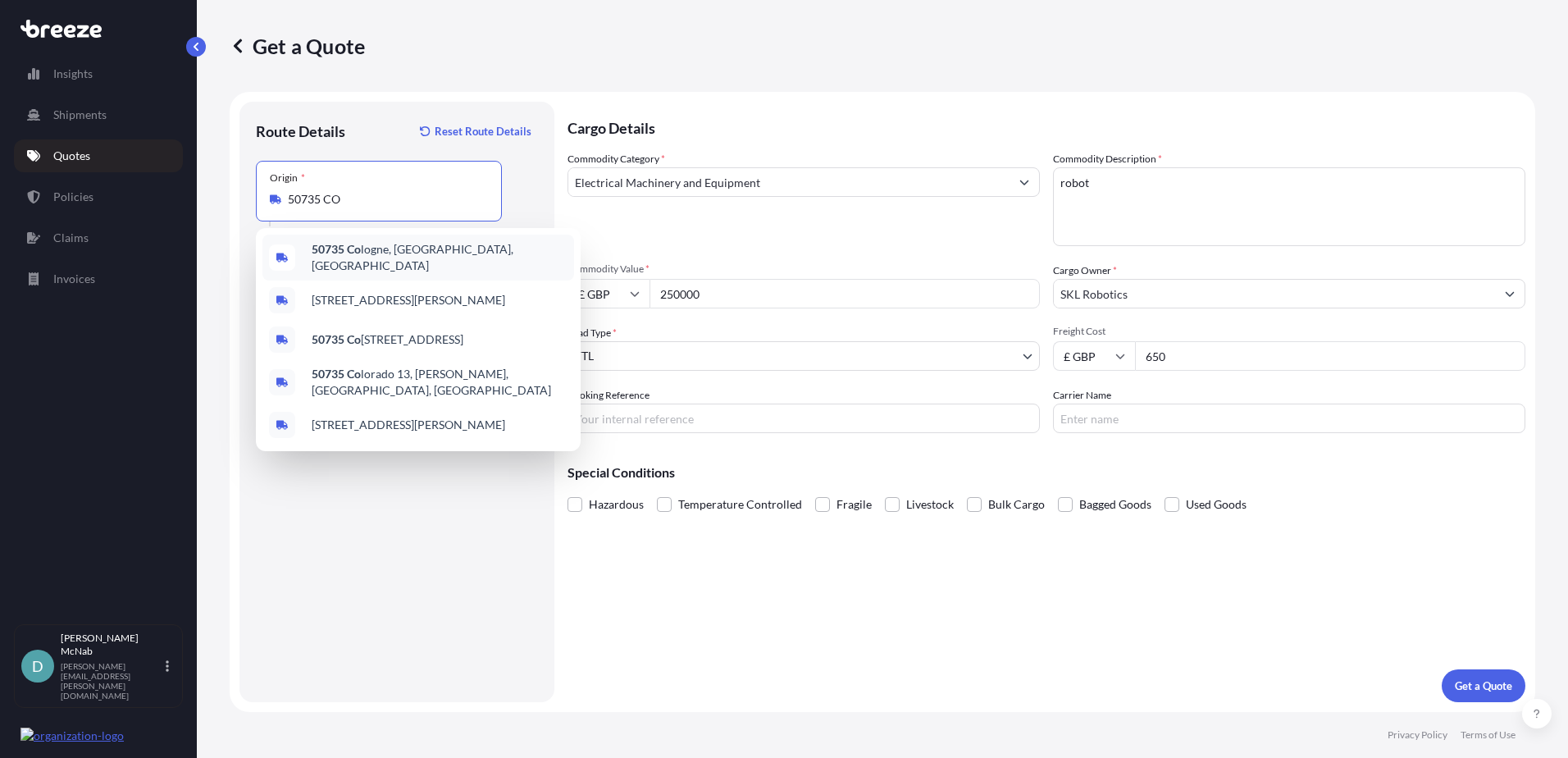
click at [395, 253] on span "50735 Co logne, [GEOGRAPHIC_DATA], [GEOGRAPHIC_DATA]" at bounding box center [439, 257] width 256 height 32
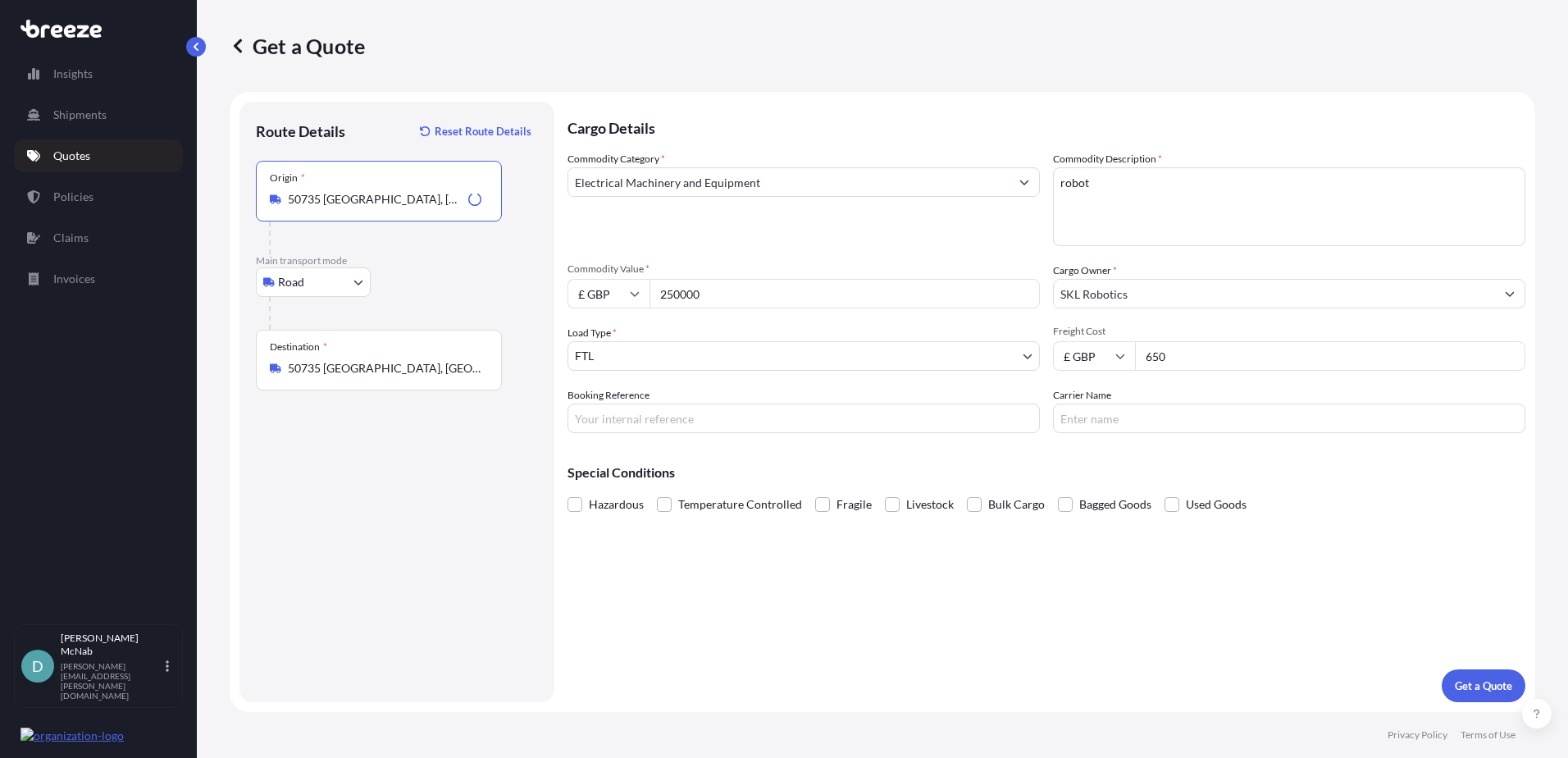
type input "50735 [GEOGRAPHIC_DATA], [GEOGRAPHIC_DATA], [GEOGRAPHIC_DATA]"
click at [373, 373] on input "50735 [GEOGRAPHIC_DATA], [GEOGRAPHIC_DATA]" at bounding box center [384, 368] width 193 height 17
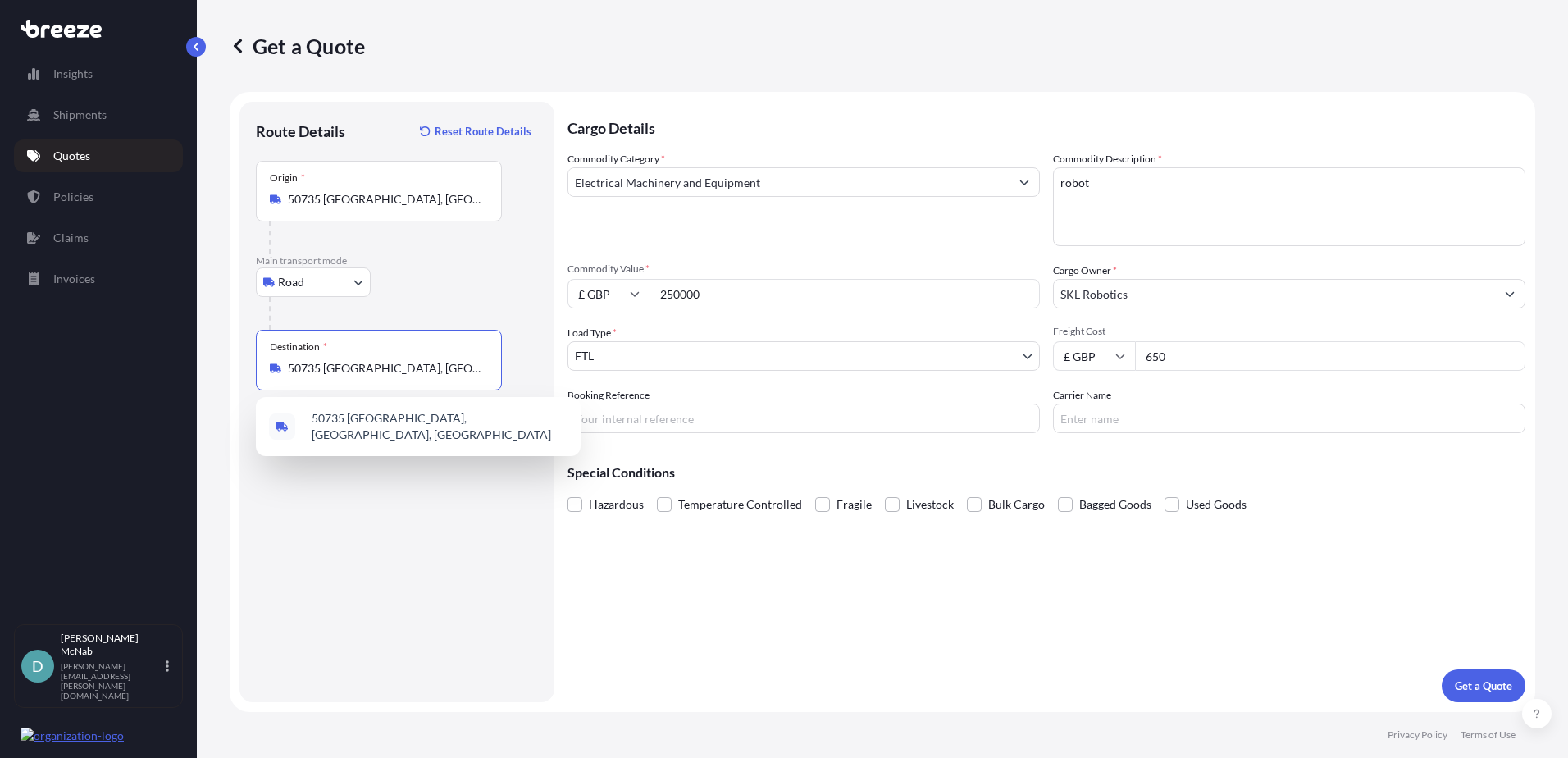
click at [443, 380] on div "Destination * 50735 [GEOGRAPHIC_DATA], [GEOGRAPHIC_DATA]" at bounding box center [379, 360] width 246 height 61
click at [443, 377] on input "50735 [GEOGRAPHIC_DATA], [GEOGRAPHIC_DATA]" at bounding box center [384, 368] width 193 height 17
click at [442, 376] on input "50735 [GEOGRAPHIC_DATA], [GEOGRAPHIC_DATA]" at bounding box center [384, 368] width 193 height 17
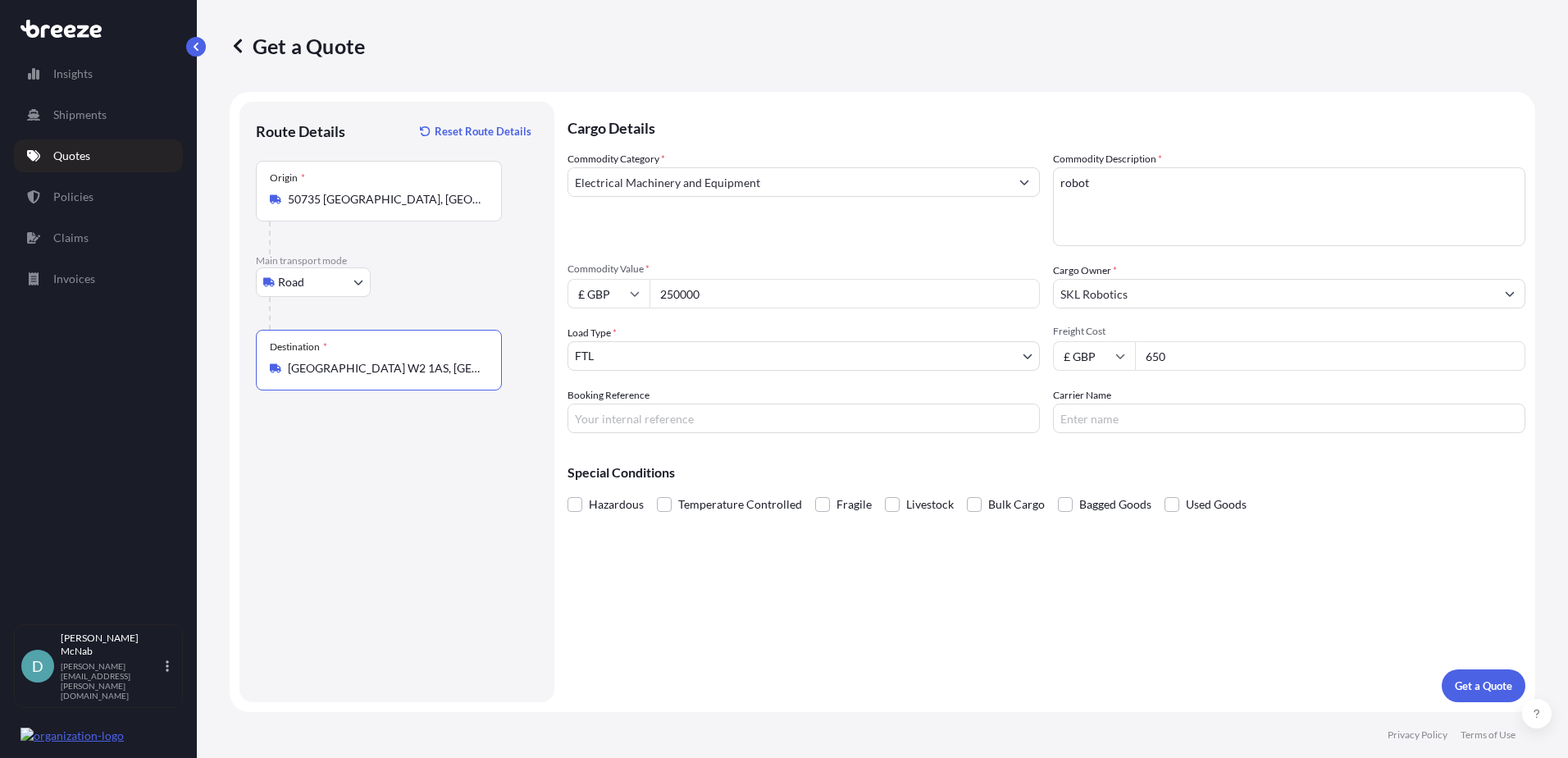
type input "[GEOGRAPHIC_DATA] W2 1AS, [GEOGRAPHIC_DATA]"
drag, startPoint x: 1174, startPoint y: 353, endPoint x: 1109, endPoint y: 356, distance: 65.1
click at [1109, 356] on div "£ GBP 650" at bounding box center [1290, 356] width 473 height 29
type input "795"
click at [758, 429] on input "Booking Reference" at bounding box center [804, 418] width 473 height 29
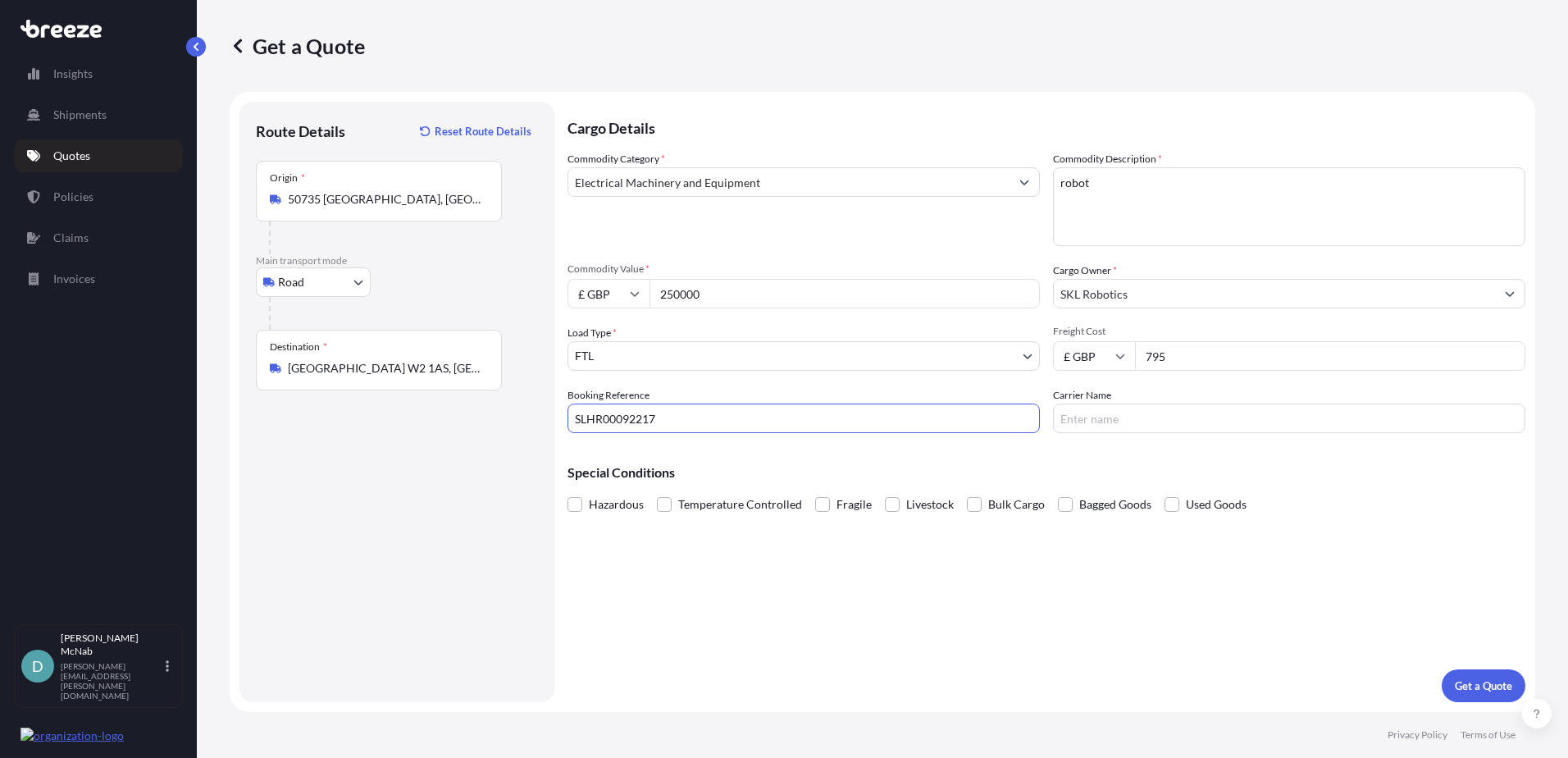
type input "SLHR00092217"
click at [1492, 690] on p "Get a Quote" at bounding box center [1483, 685] width 58 height 17
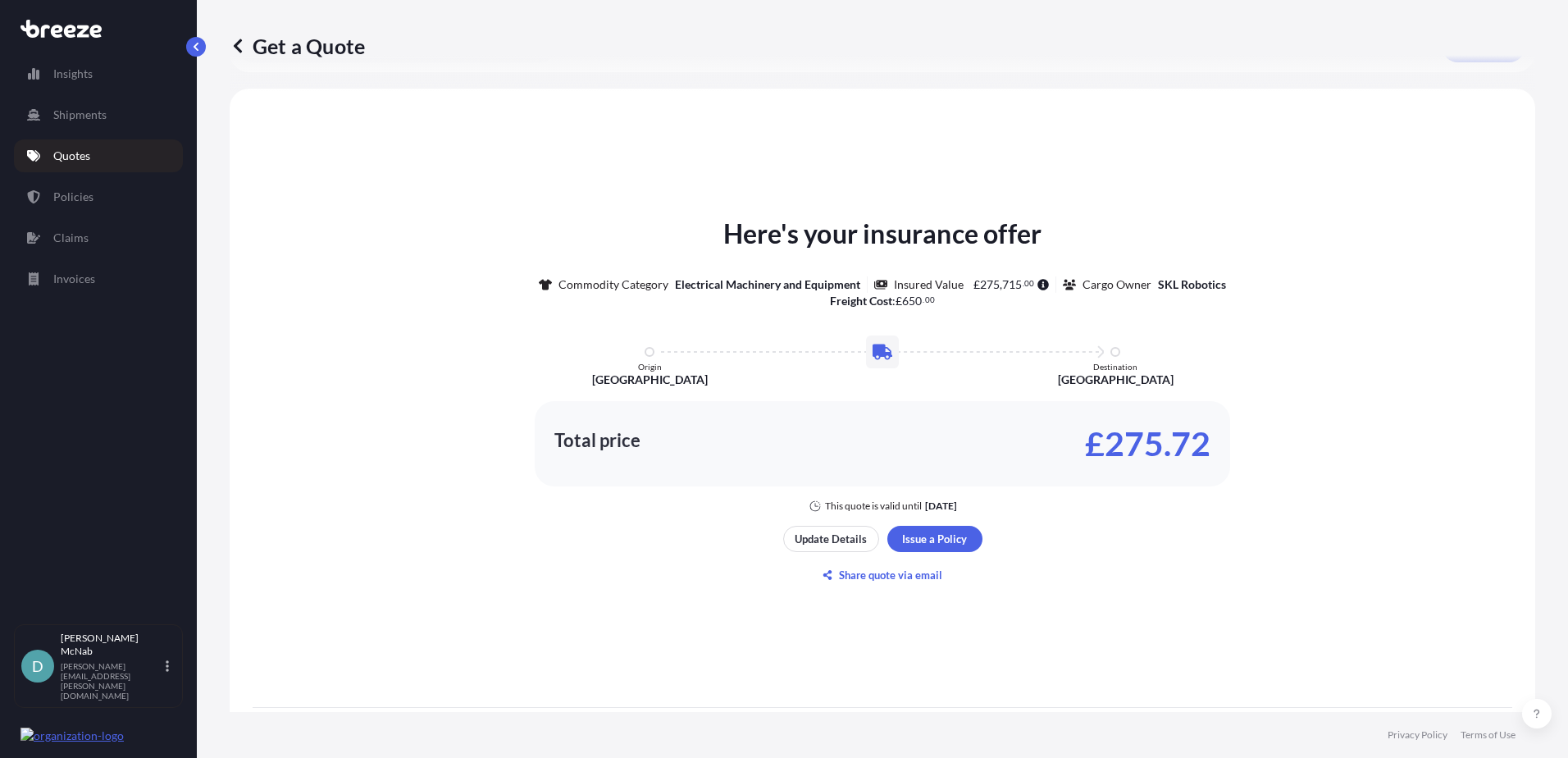
scroll to position [738, 0]
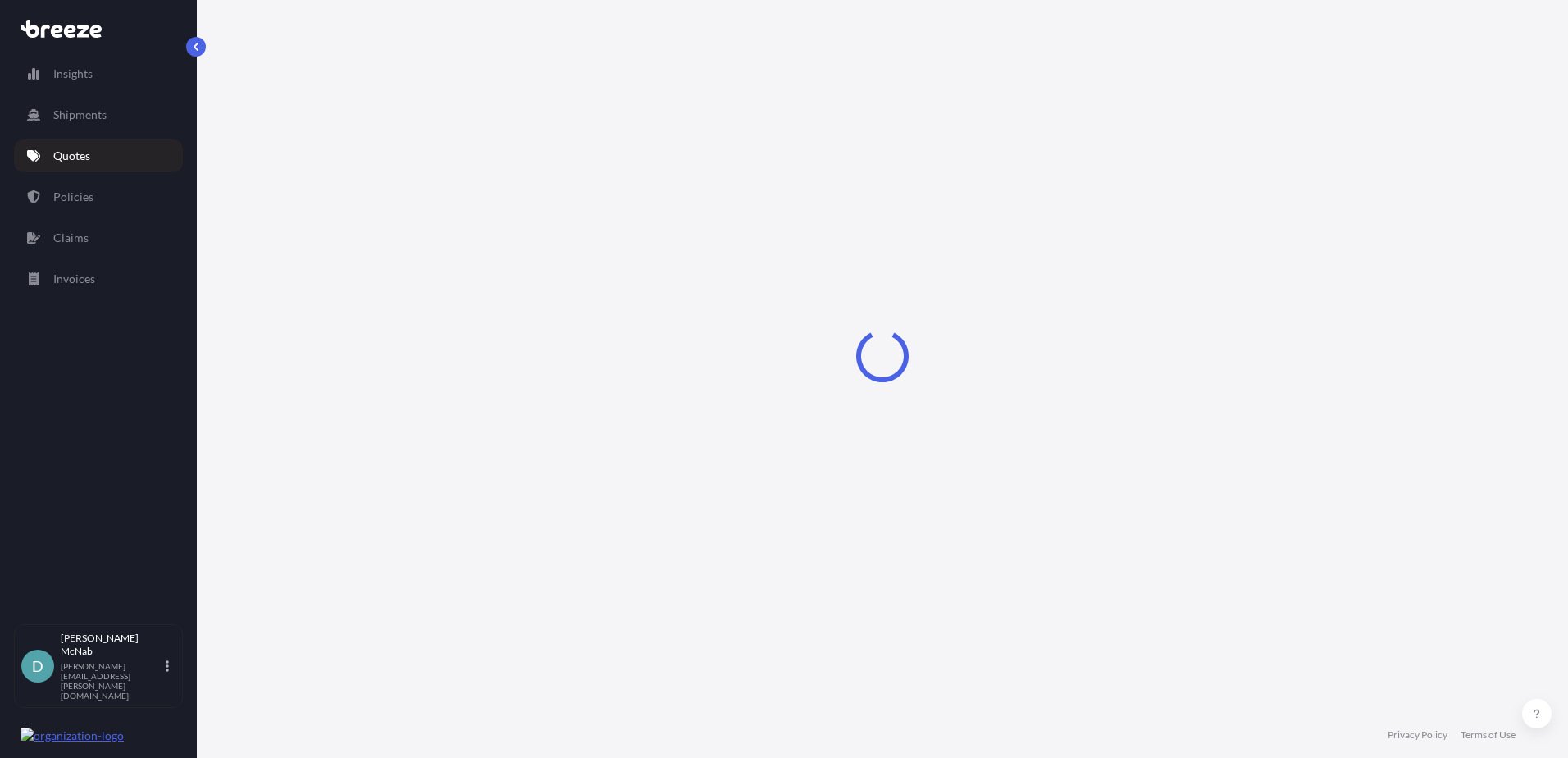
select select "Road"
select select "2"
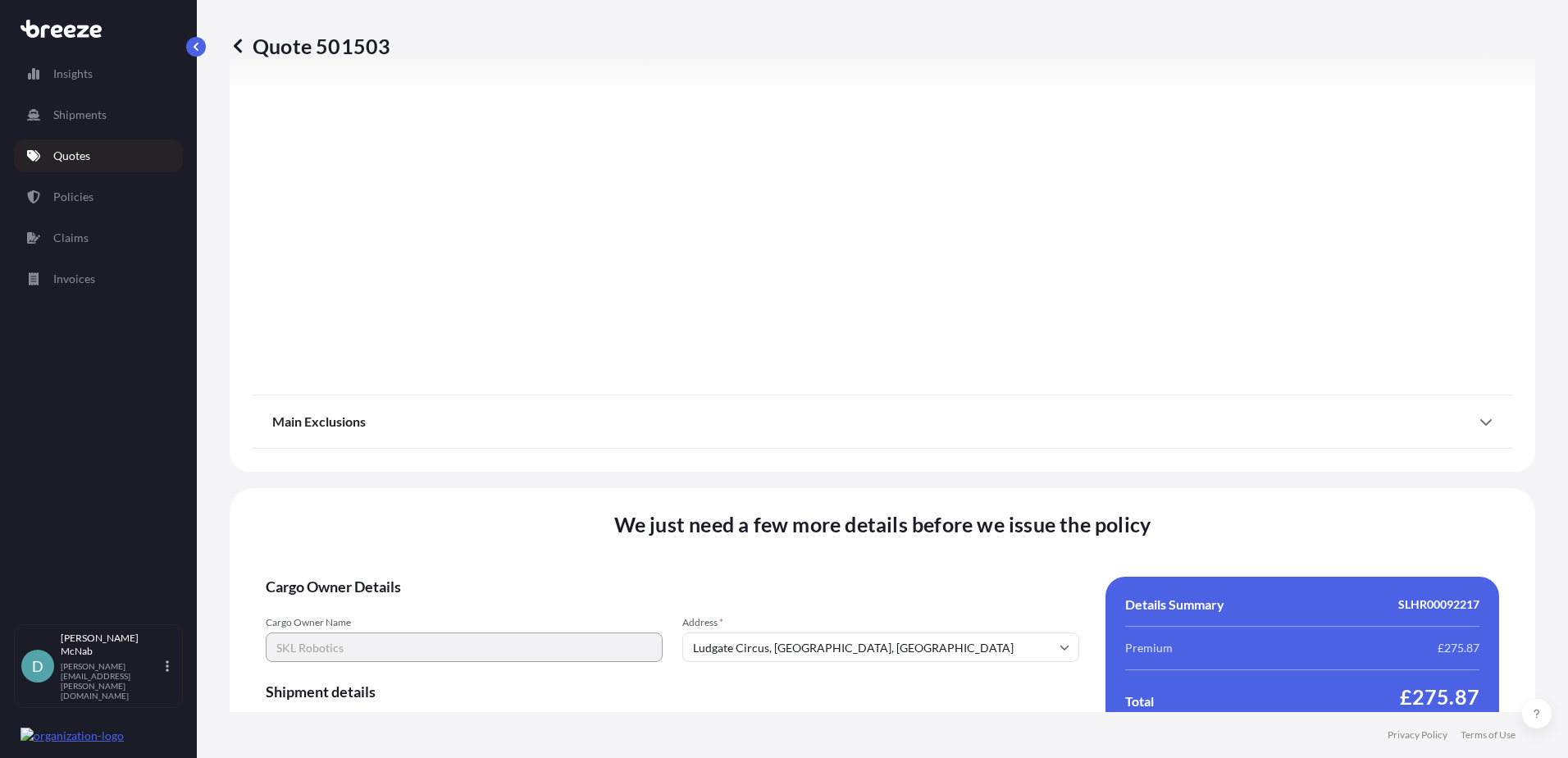
scroll to position [1844, 0]
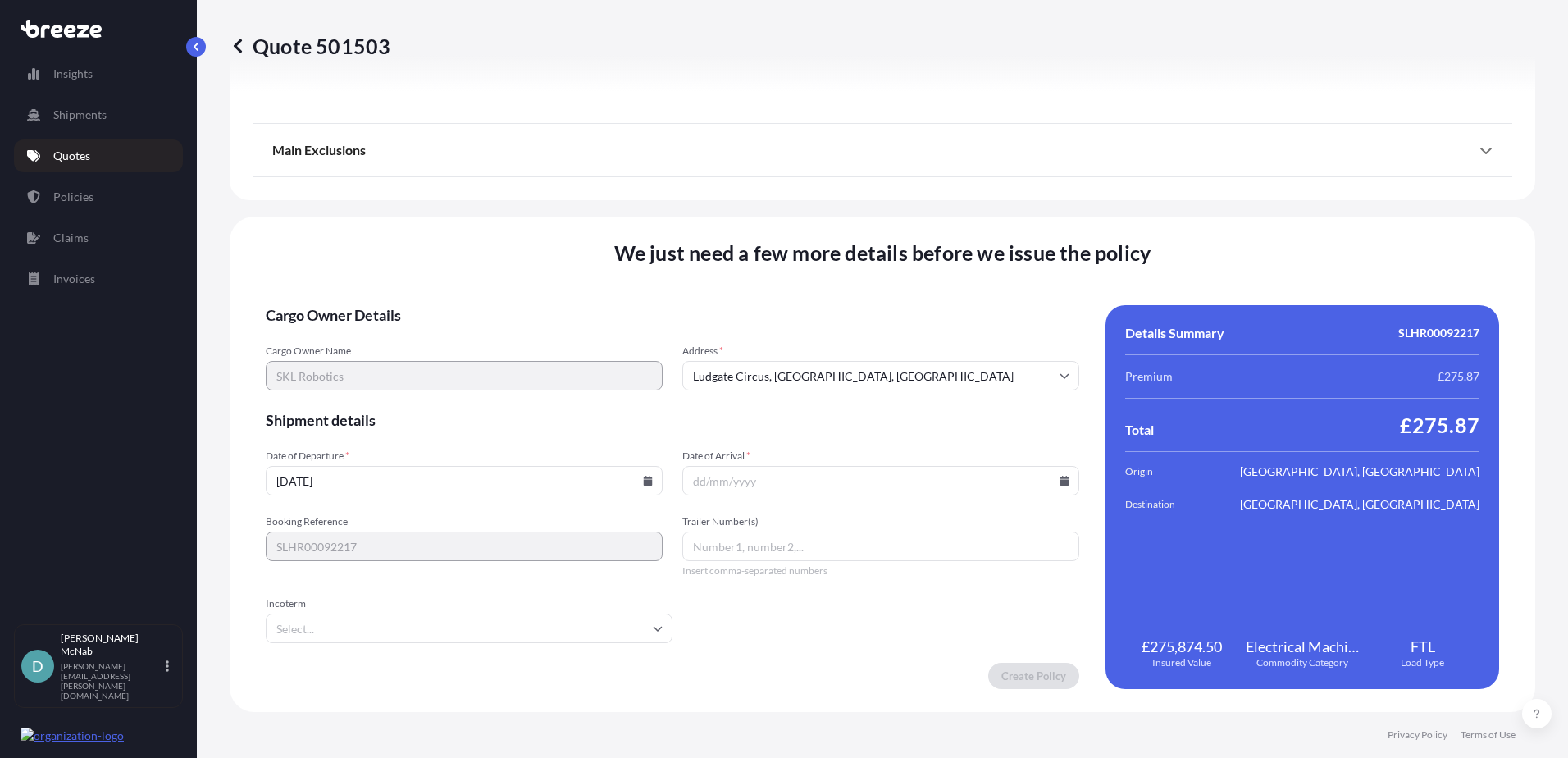
click at [733, 488] on input "Date of Arrival *" at bounding box center [881, 480] width 397 height 29
click at [1060, 480] on icon at bounding box center [1064, 480] width 9 height 10
click at [793, 222] on icon at bounding box center [789, 227] width 7 height 10
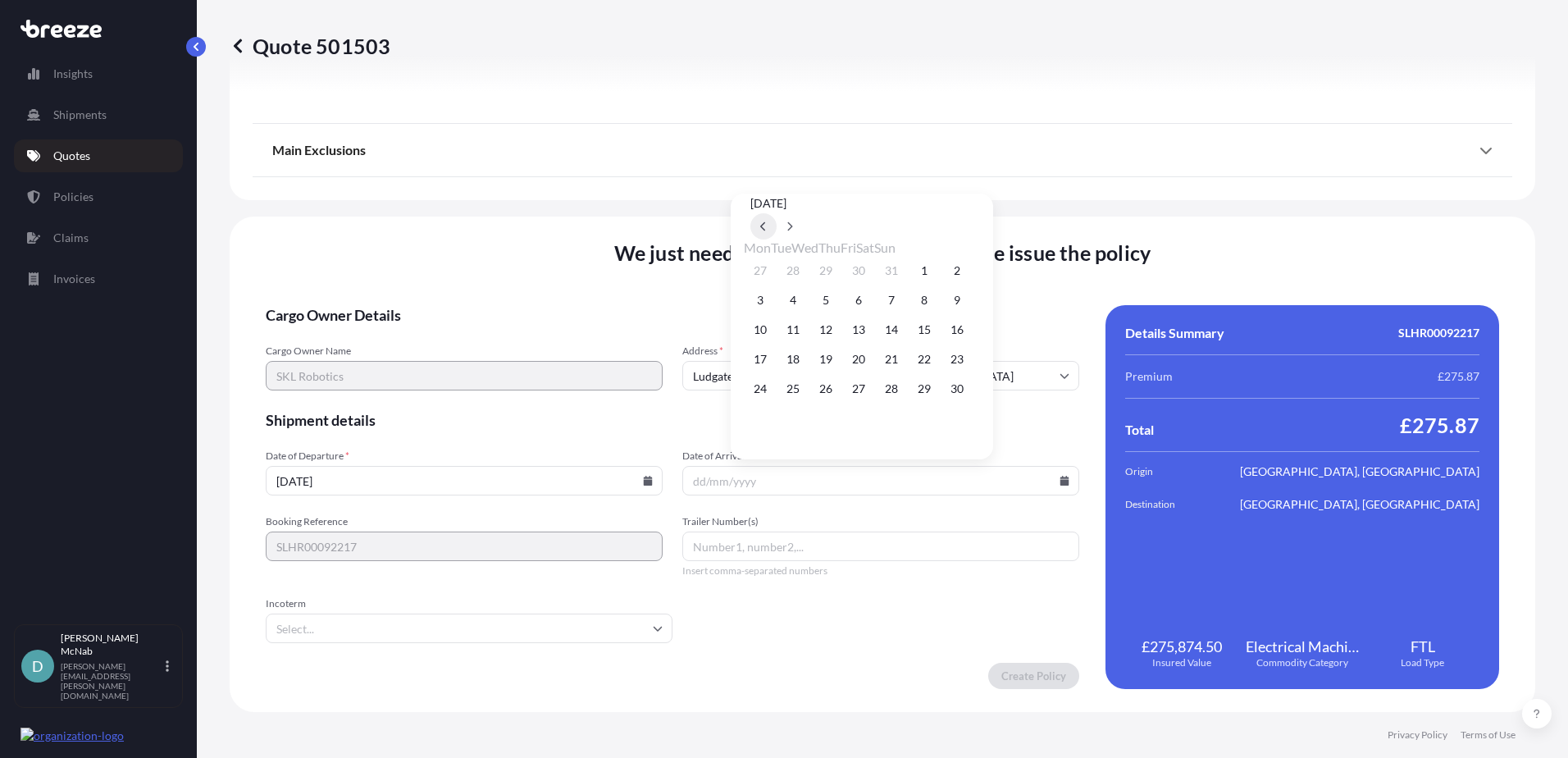
click at [777, 213] on button at bounding box center [763, 226] width 26 height 26
click at [79, 192] on p "Policies" at bounding box center [73, 196] width 40 height 17
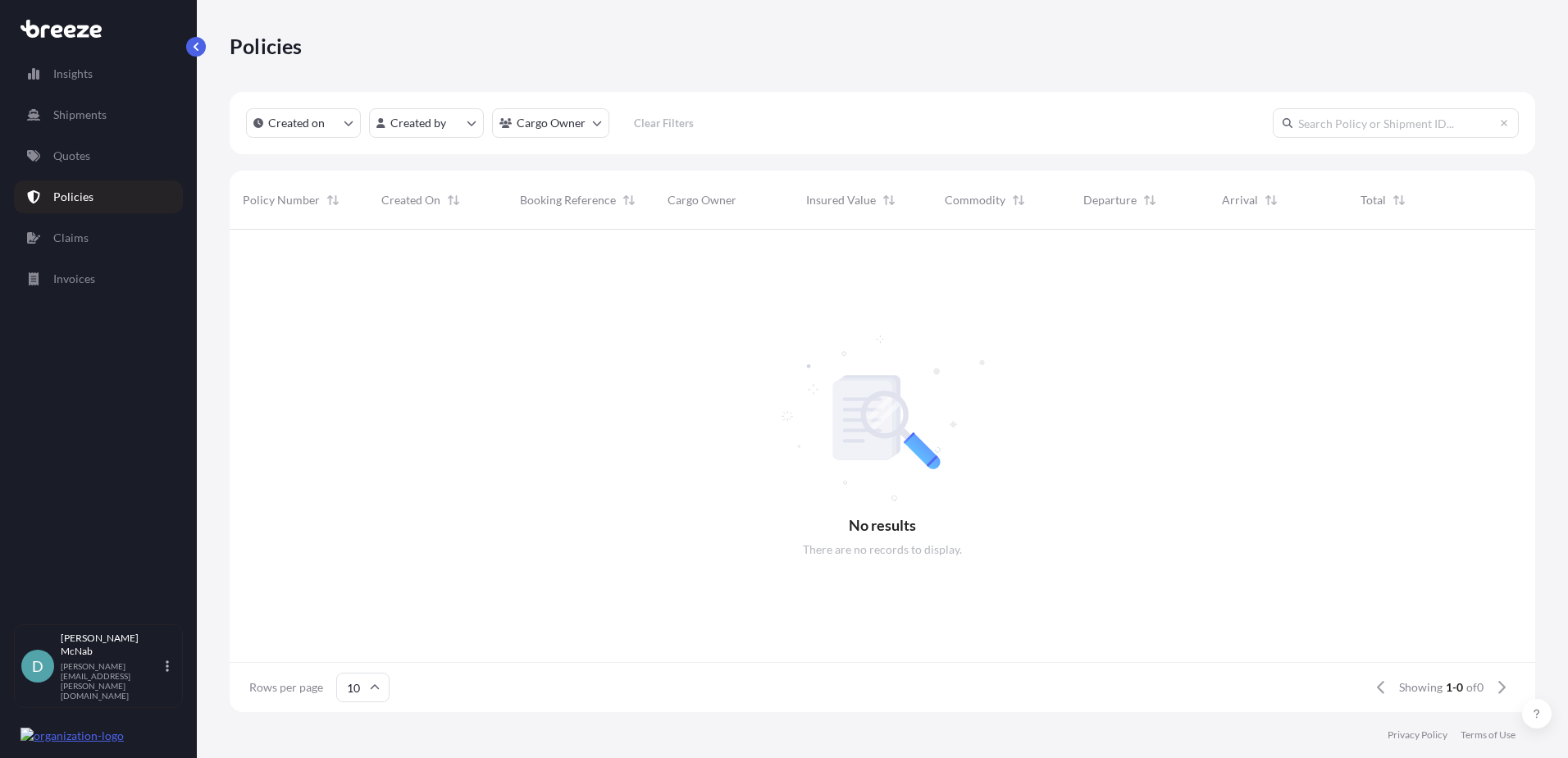
scroll to position [479, 1293]
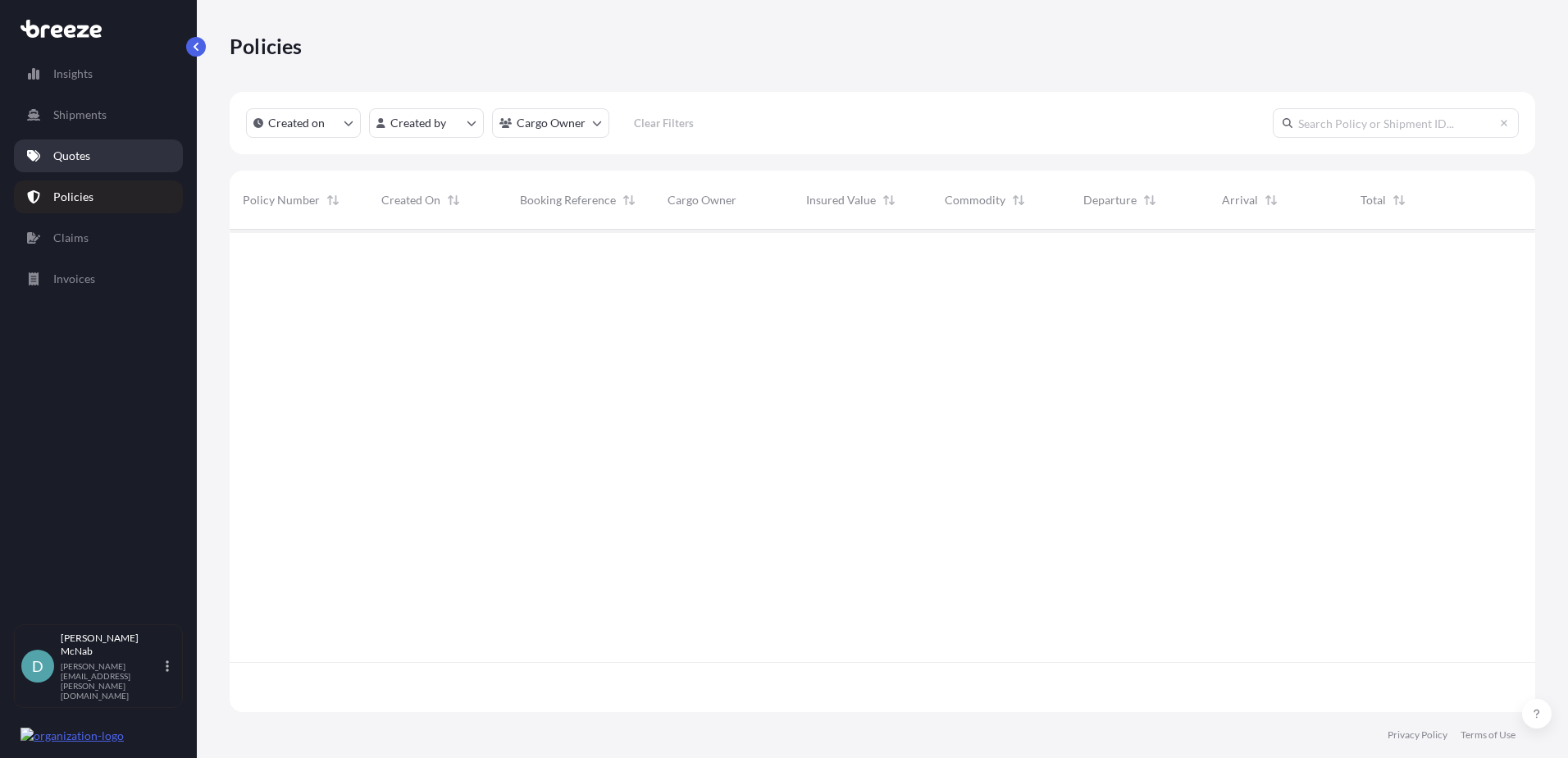
click at [71, 163] on p "Quotes" at bounding box center [72, 156] width 37 height 17
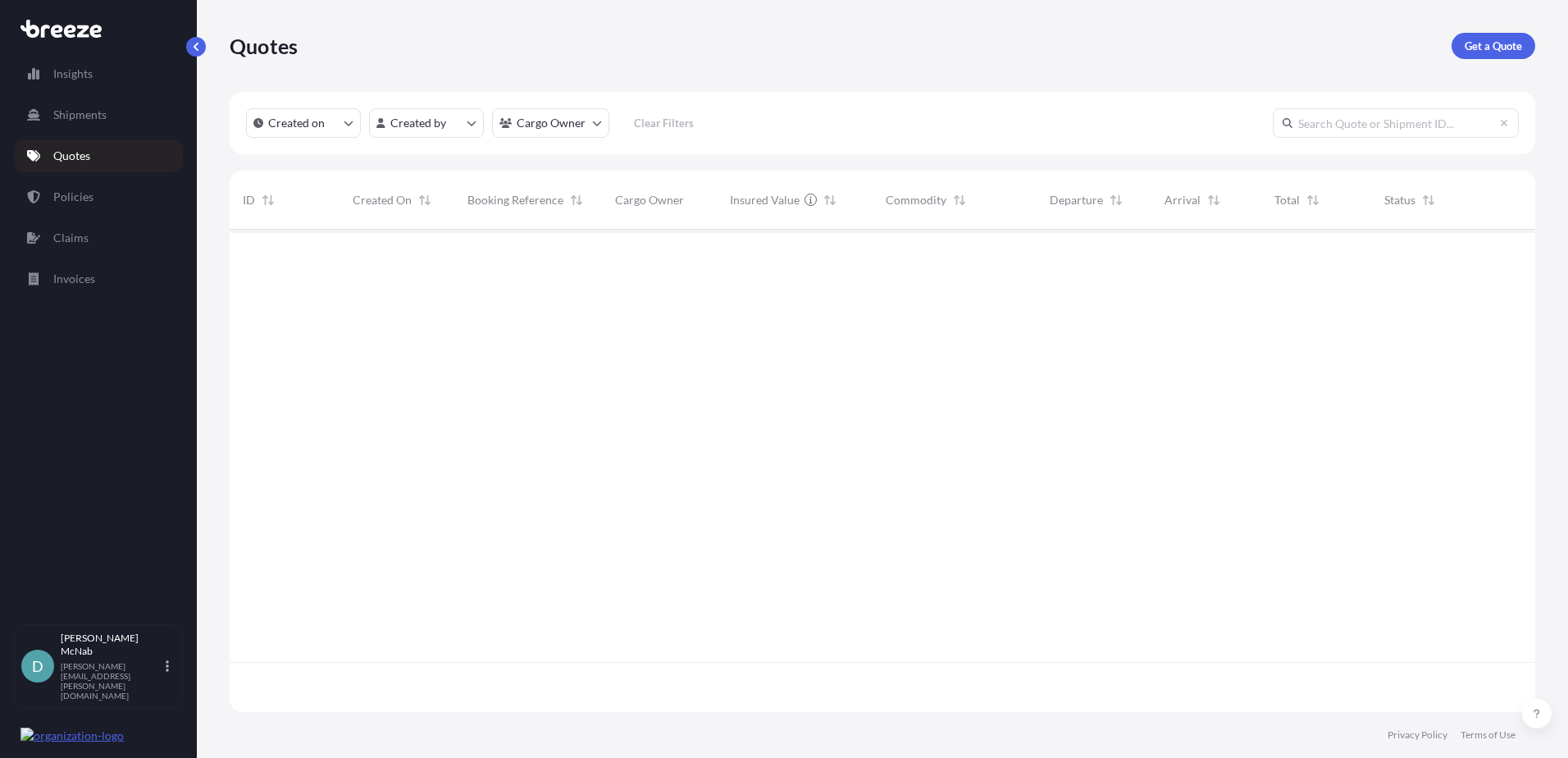
scroll to position [479, 1293]
click at [442, 130] on html "Insights Shipments Quotes Policies Claims Invoices D [PERSON_NAME] [PERSON_NAME…" at bounding box center [784, 379] width 1568 height 758
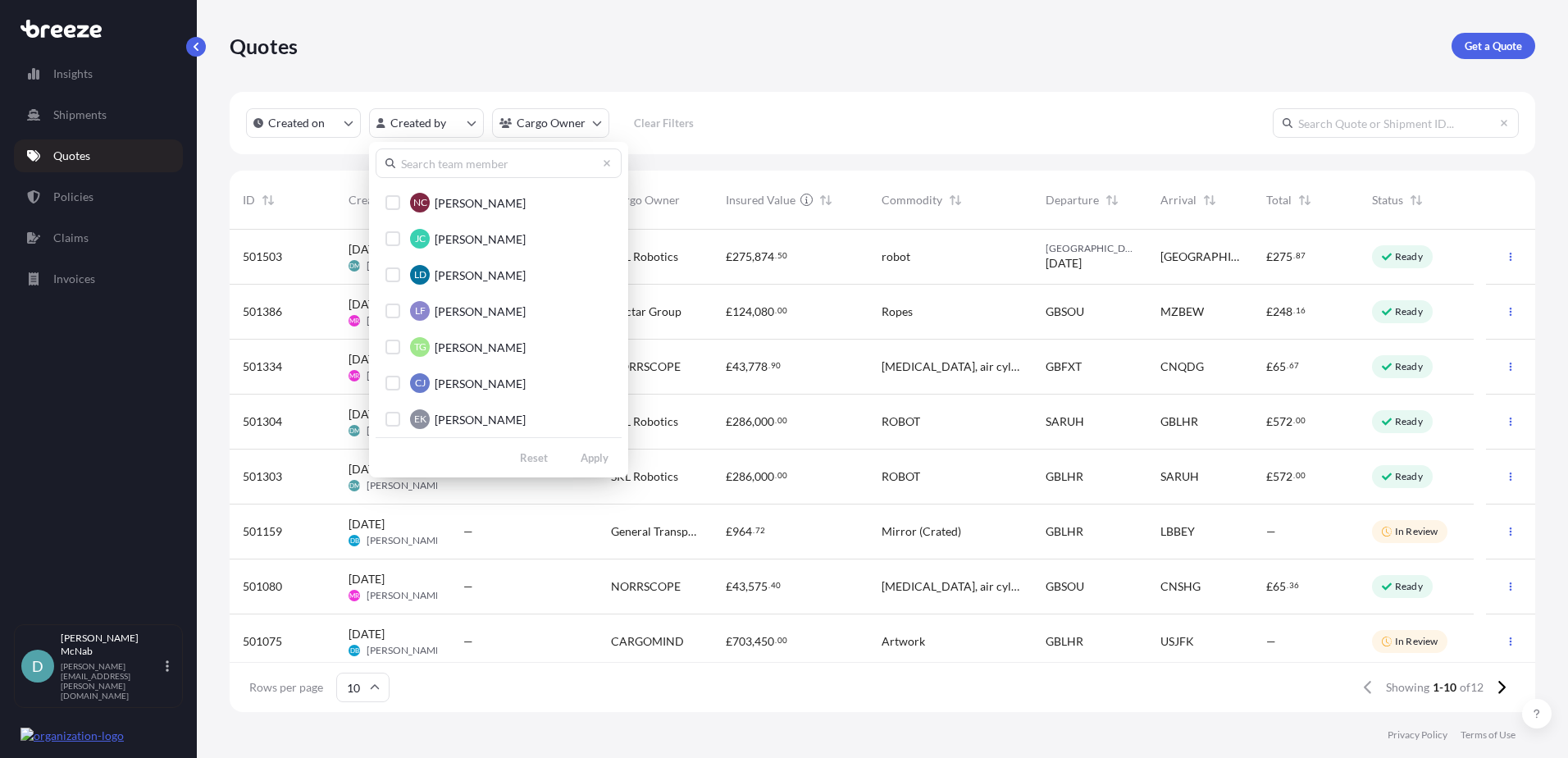
scroll to position [213, 0]
click at [446, 158] on input "text" at bounding box center [498, 163] width 246 height 29
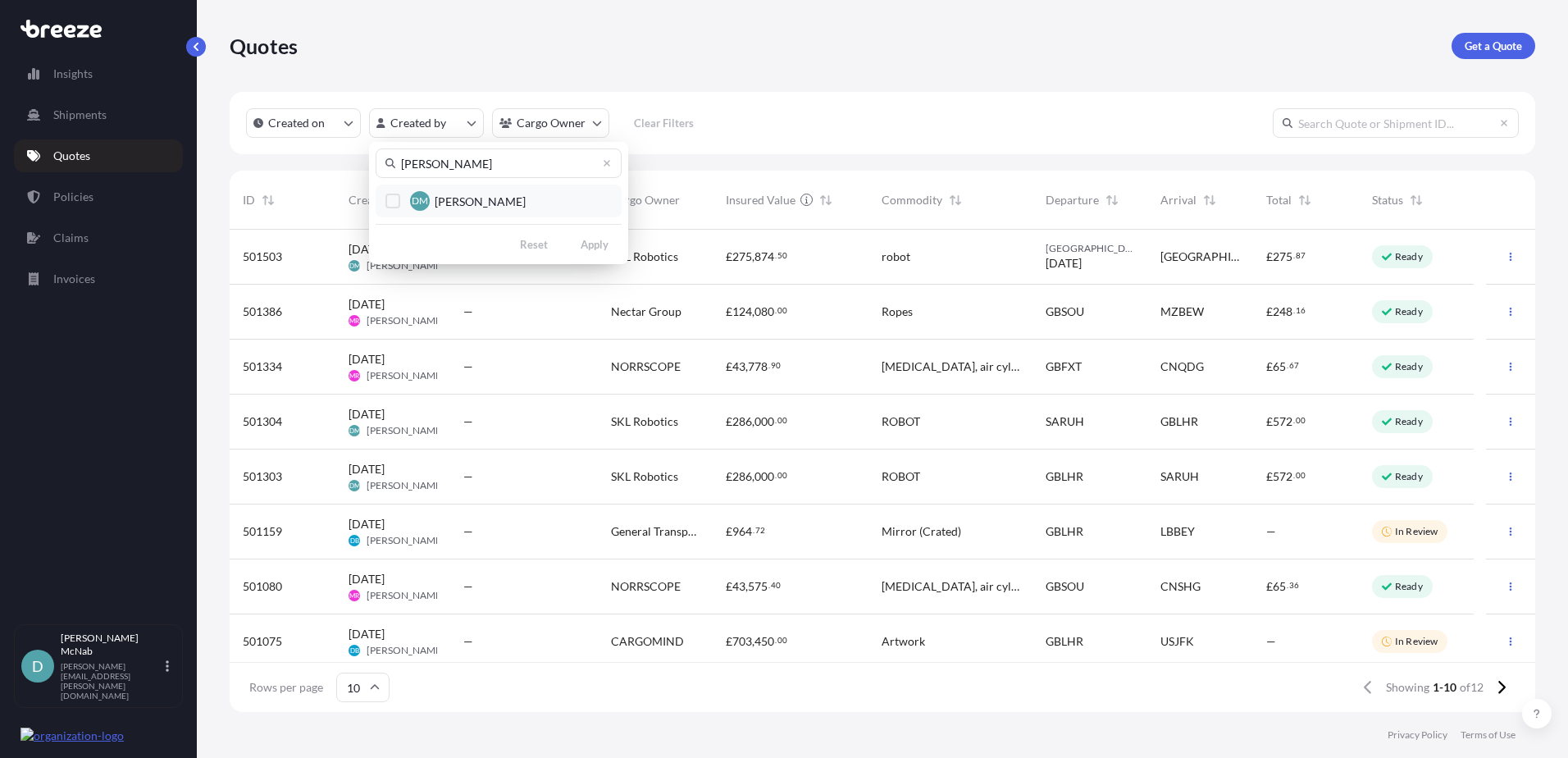
type input "[PERSON_NAME]"
click at [463, 195] on span "[PERSON_NAME]" at bounding box center [480, 201] width 91 height 17
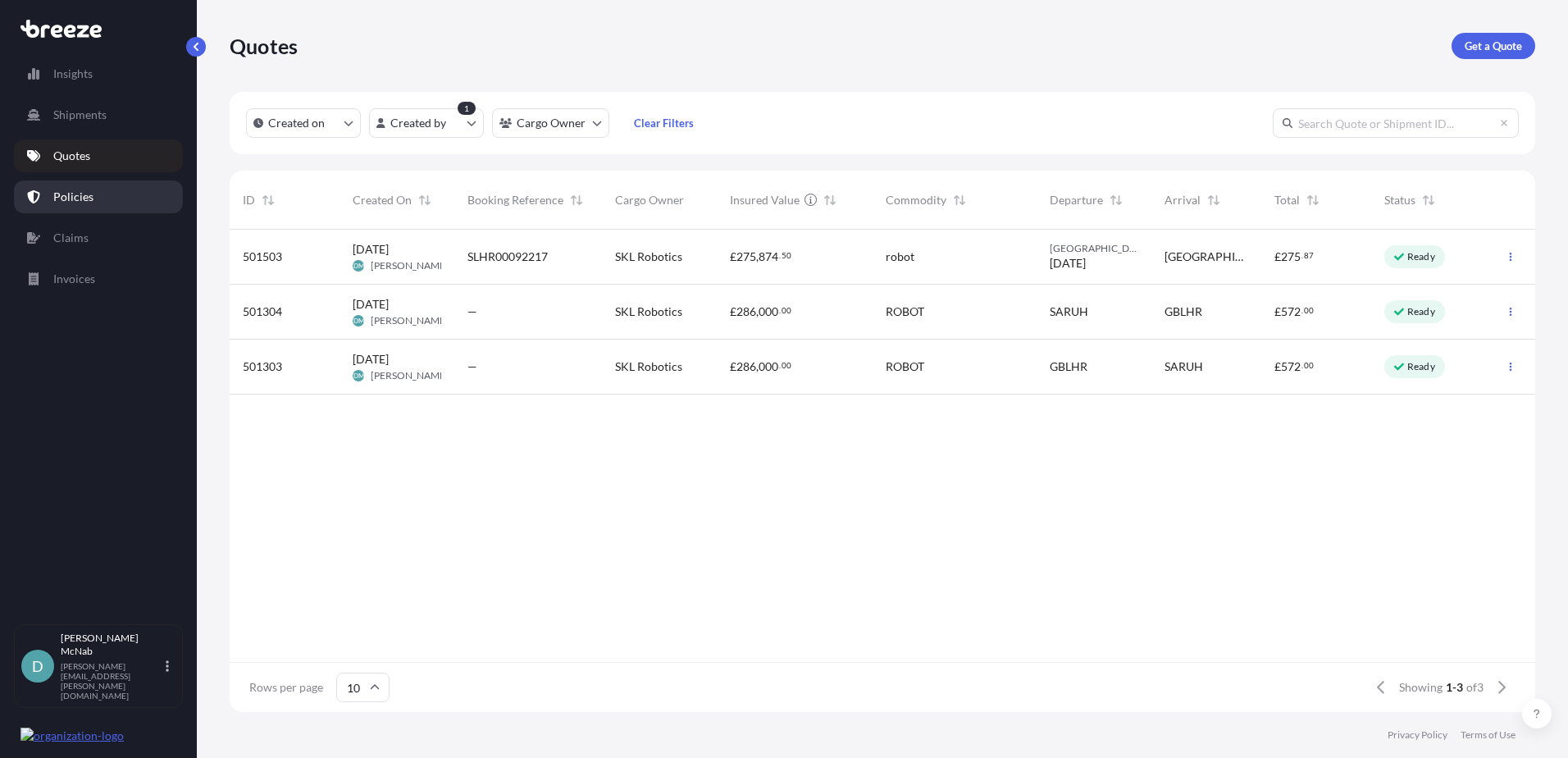
click at [61, 187] on link "Policies" at bounding box center [98, 196] width 169 height 32
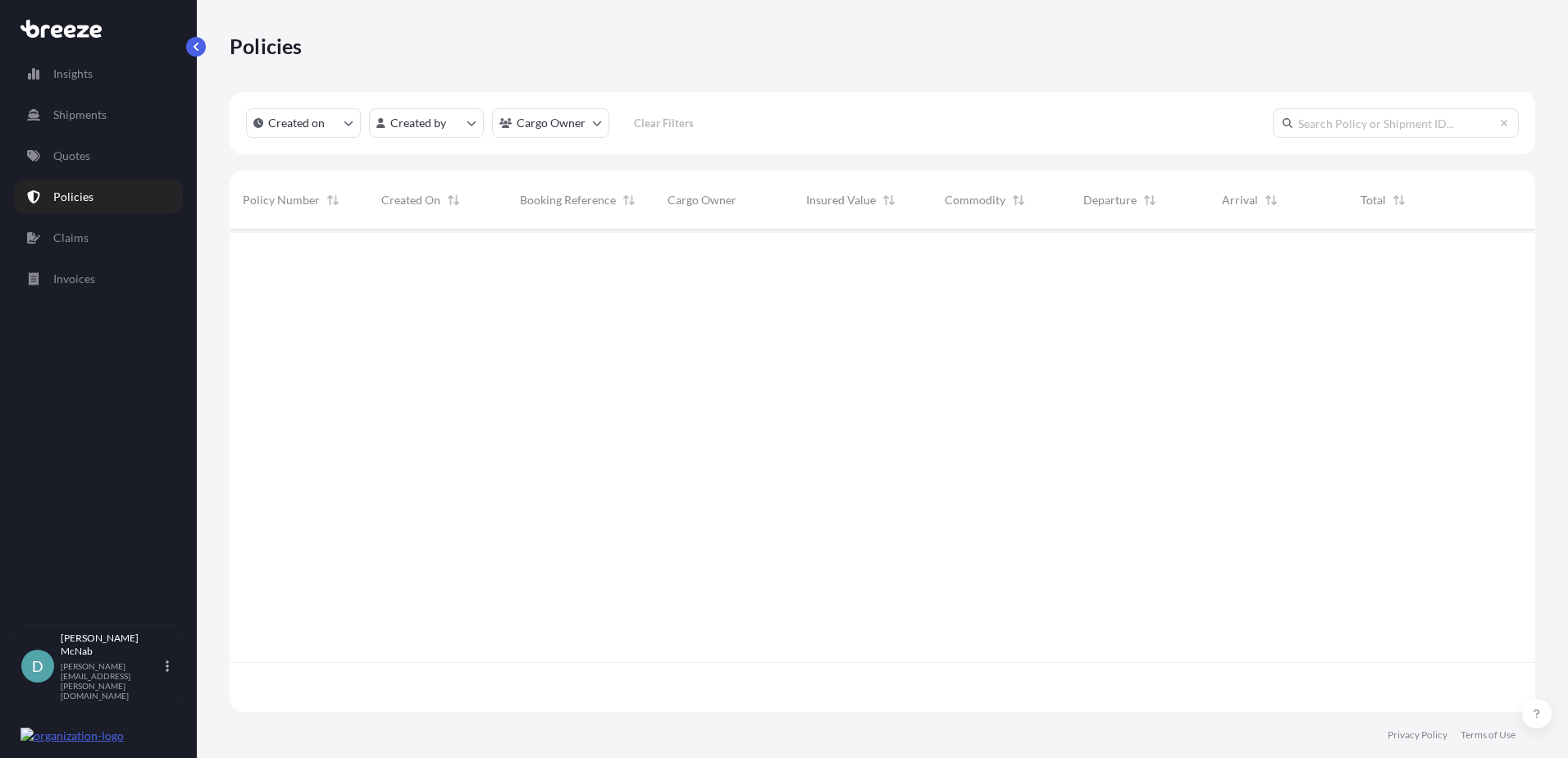
scroll to position [479, 1293]
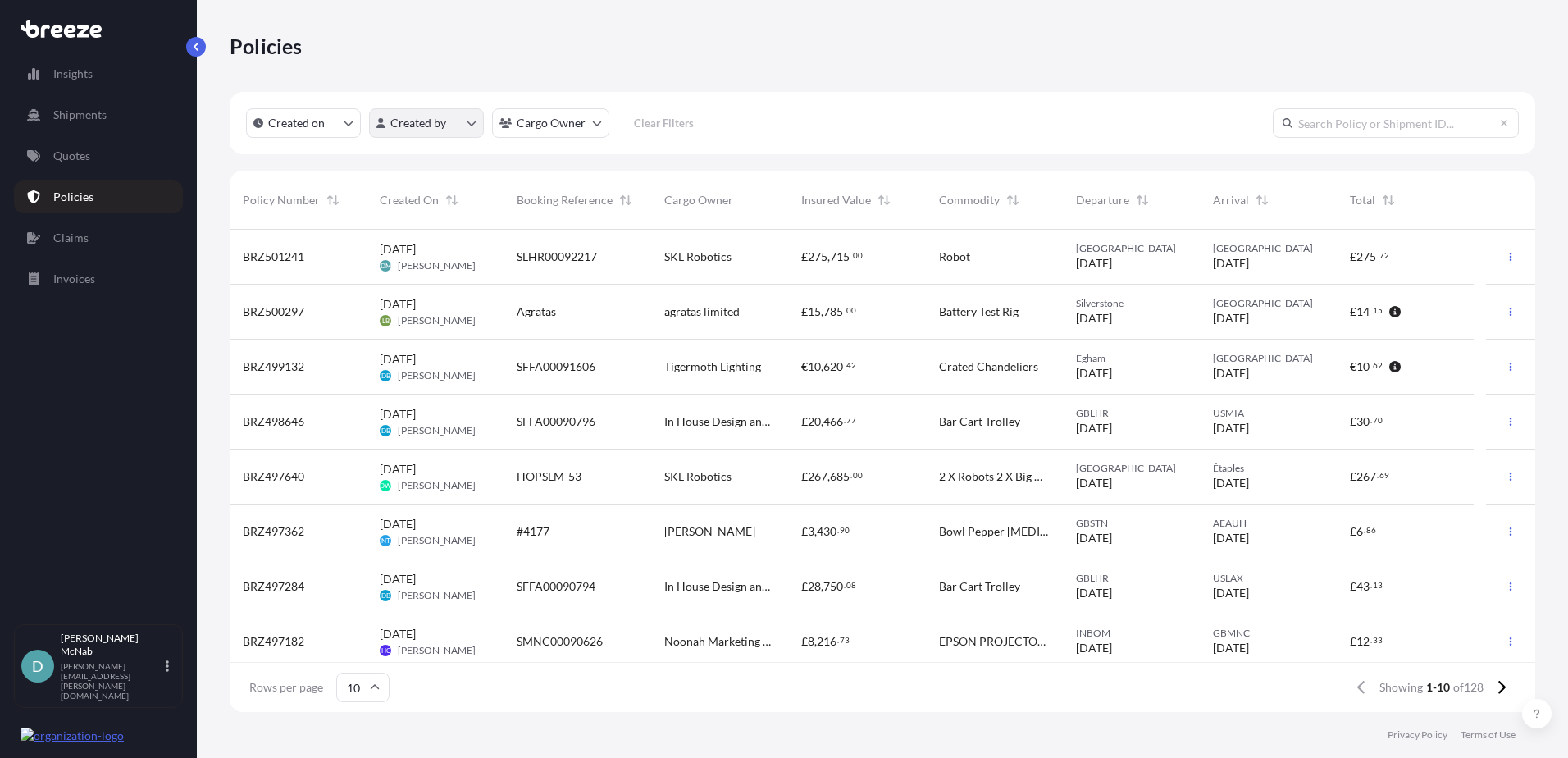
click at [463, 127] on html "Insights Shipments Quotes Policies Claims Invoices D [PERSON_NAME] [PERSON_NAME…" at bounding box center [784, 379] width 1568 height 758
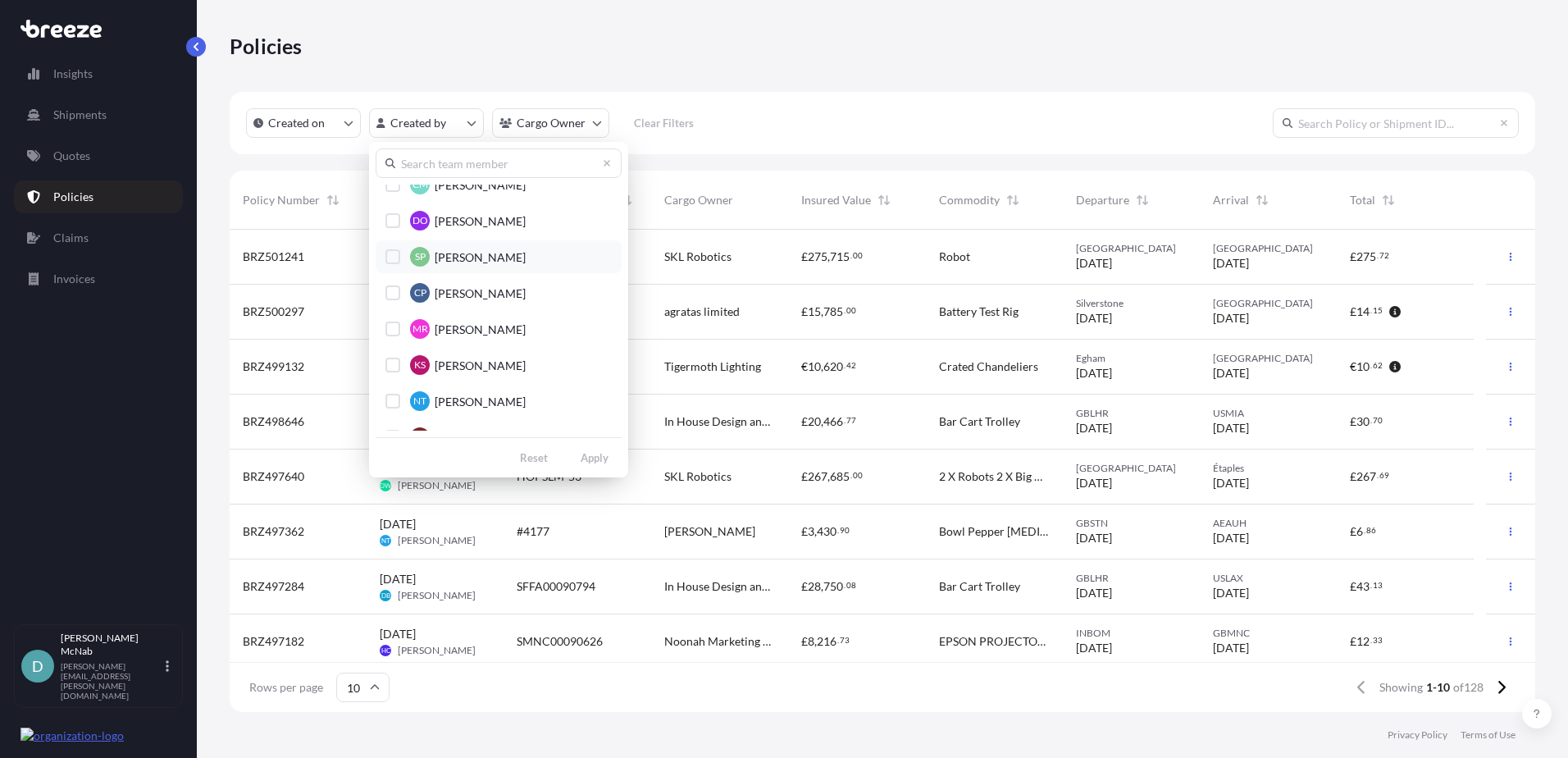
scroll to position [656, 0]
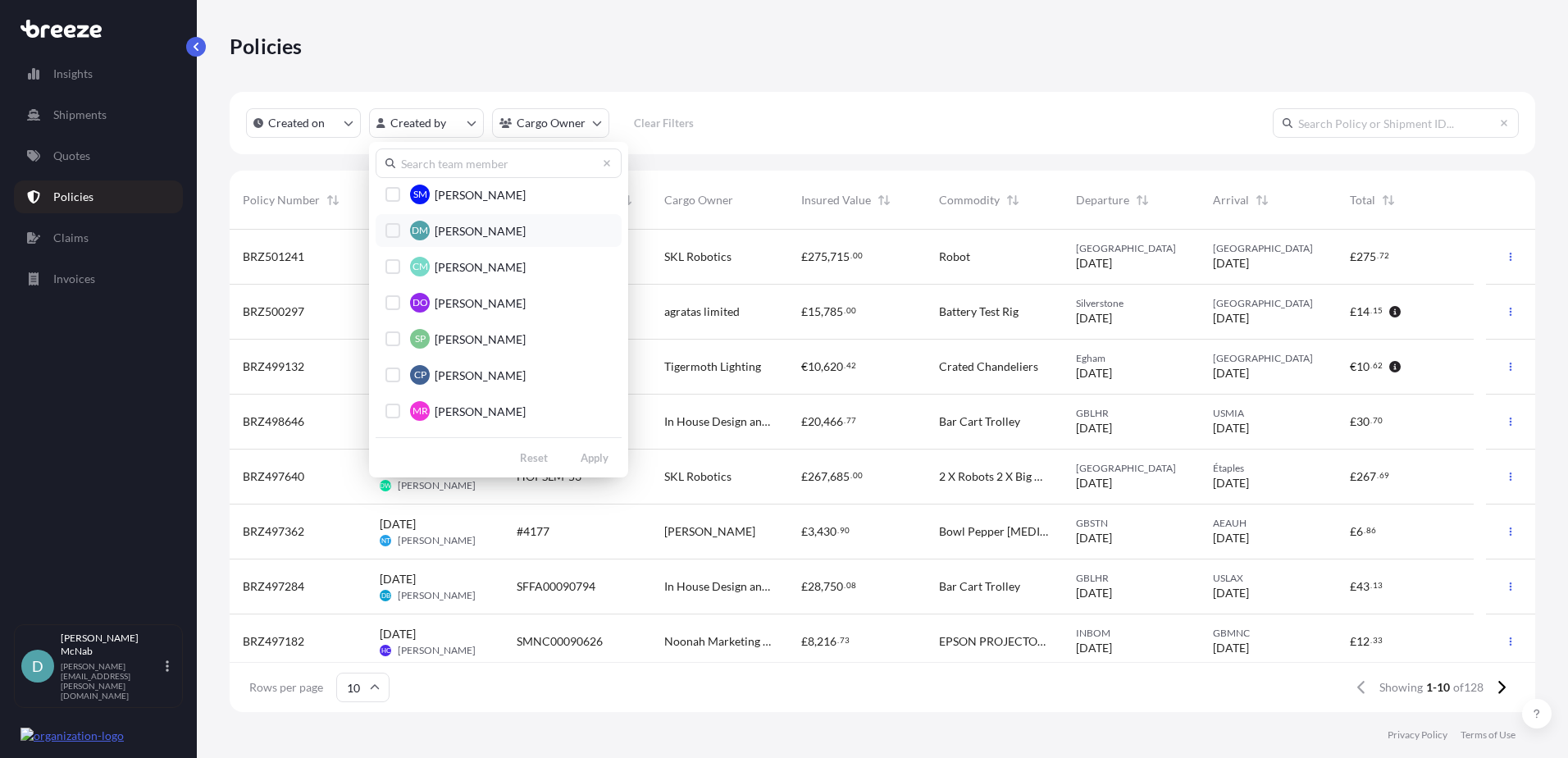
click at [390, 232] on div "Select Option" at bounding box center [392, 229] width 15 height 15
